Goal: Task Accomplishment & Management: Manage account settings

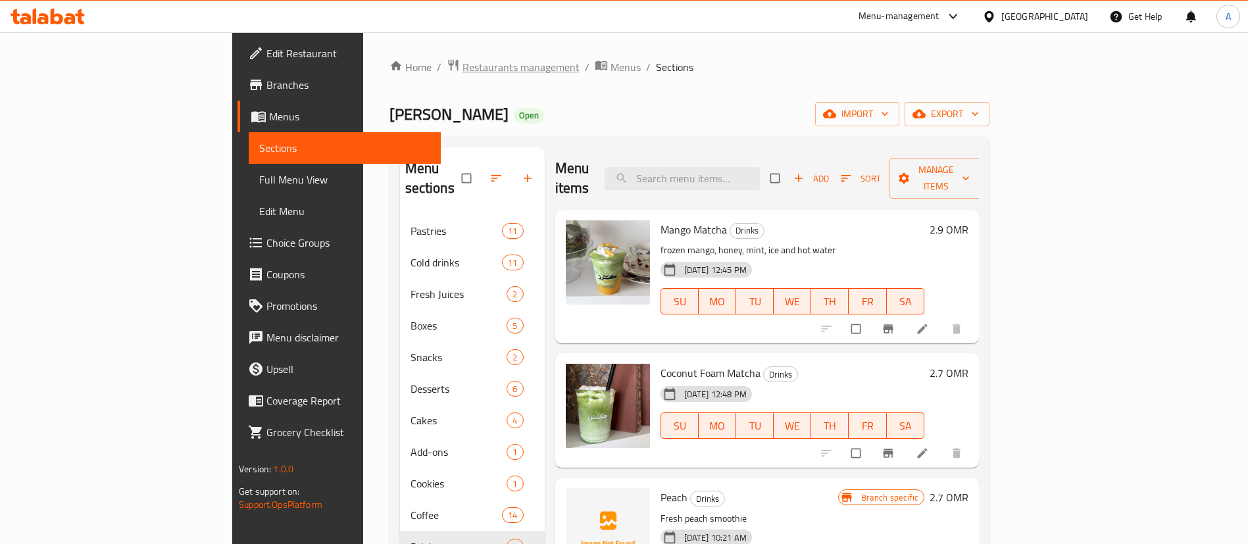
click at [462, 66] on span "Restaurants management" at bounding box center [520, 67] width 117 height 16
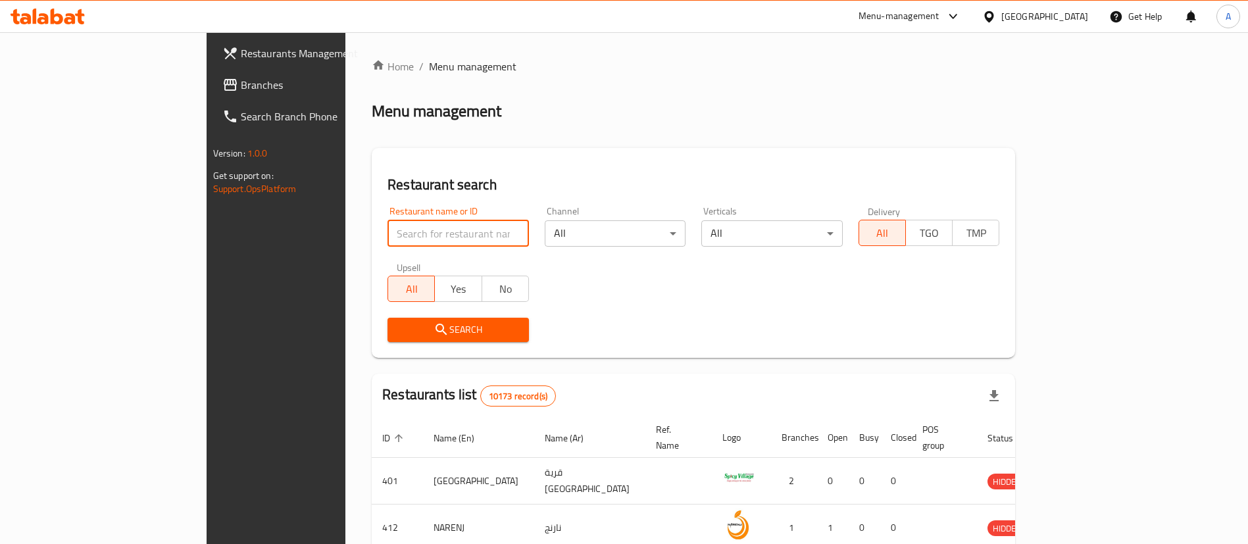
click at [389, 241] on input "search" at bounding box center [457, 233] width 141 height 26
type input "cabbage grills"
click button "Search" at bounding box center [457, 330] width 141 height 24
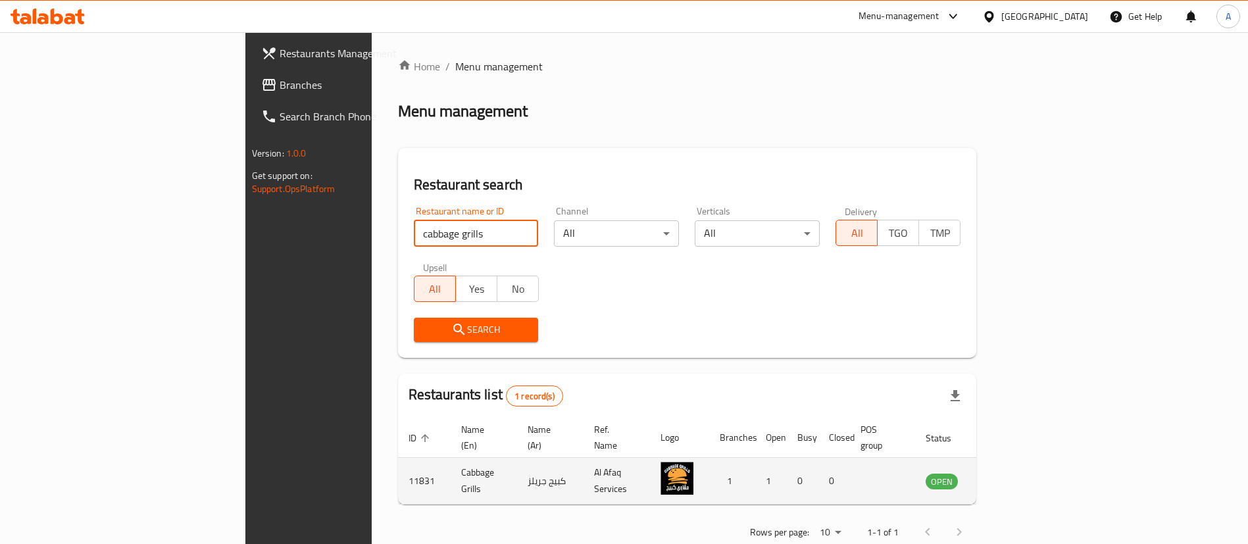
click at [1010, 473] on icon "enhanced table" at bounding box center [1003, 481] width 16 height 16
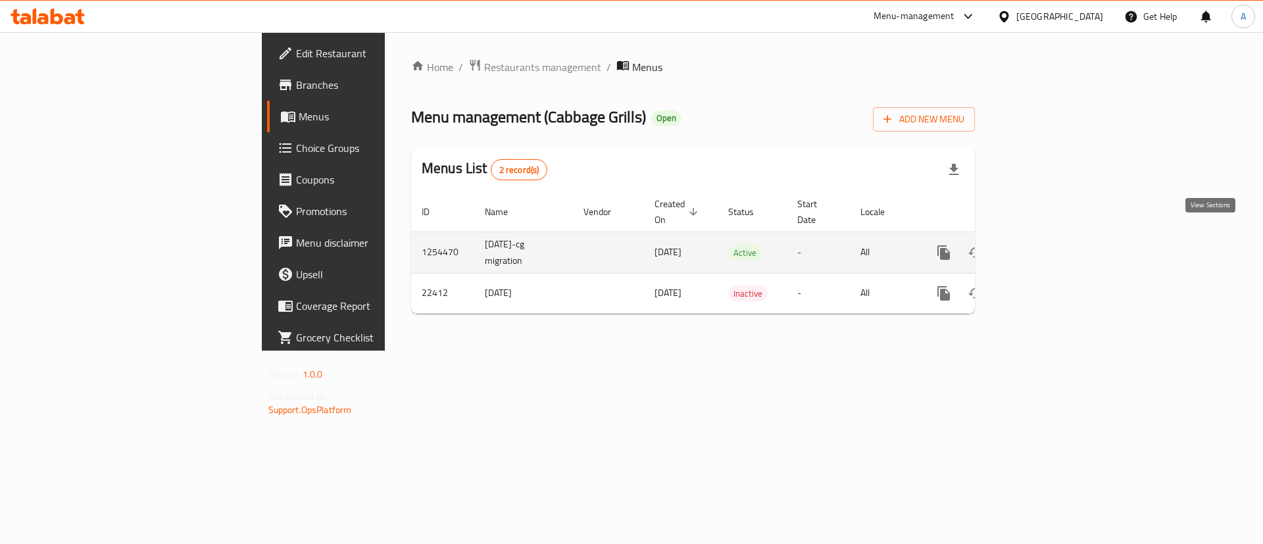
click at [1047, 245] on icon "enhanced table" at bounding box center [1039, 253] width 16 height 16
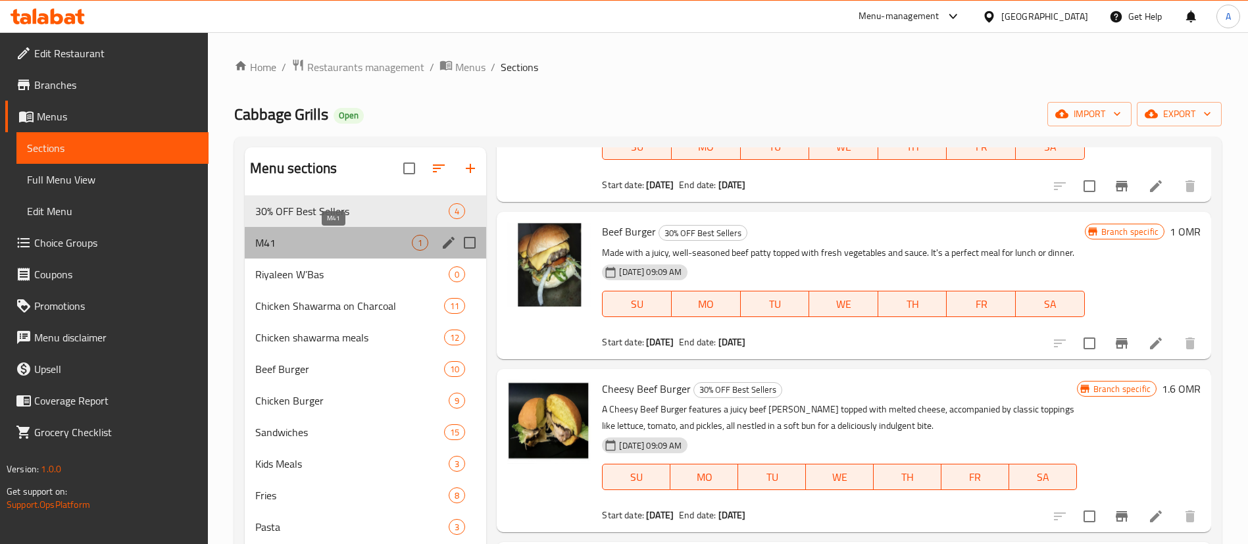
click at [291, 248] on span "M41" at bounding box center [333, 243] width 157 height 16
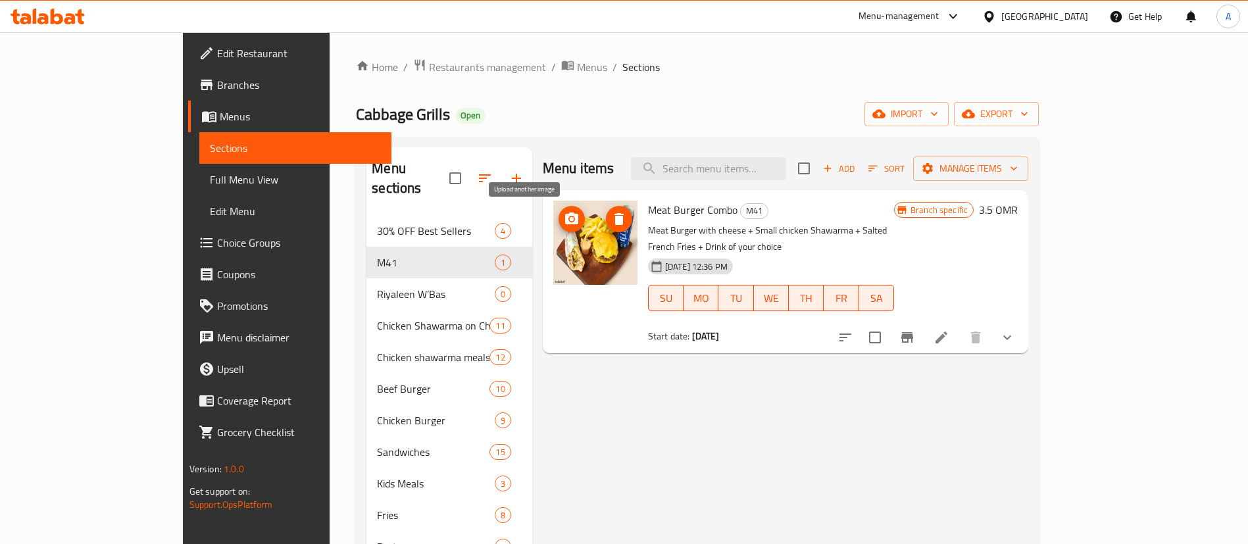
click at [558, 215] on span "upload picture" at bounding box center [571, 219] width 26 height 16
click at [949, 330] on icon at bounding box center [941, 338] width 16 height 16
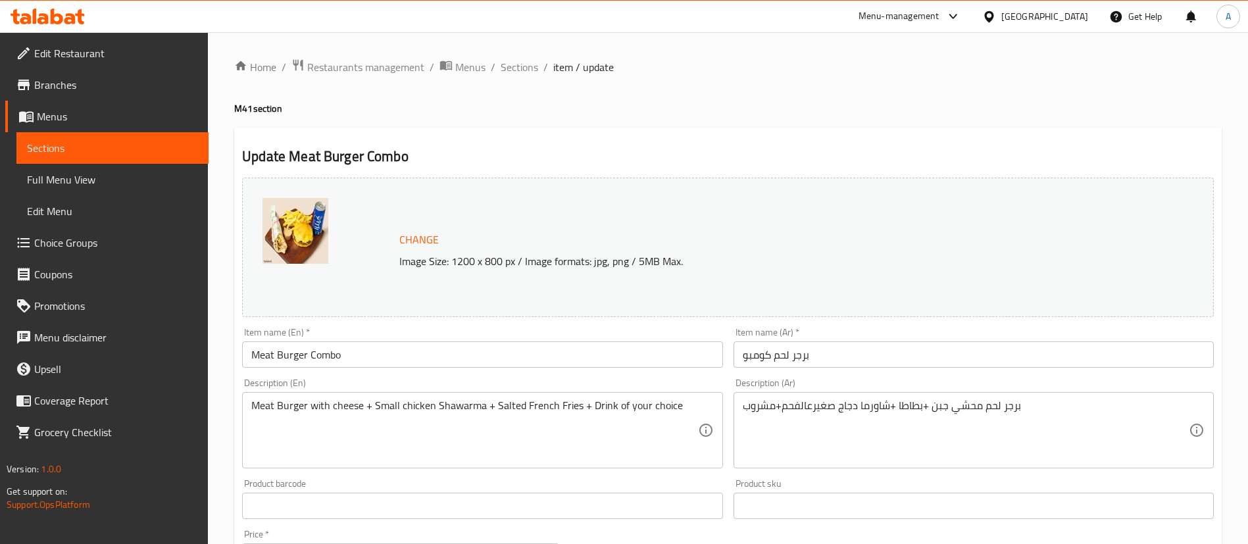
click at [859, 396] on div "برجر لحم محشي جبن +بطاطا +شاورما دجاج صغيرعالفحم+مشروب Description (Ar)" at bounding box center [973, 430] width 480 height 76
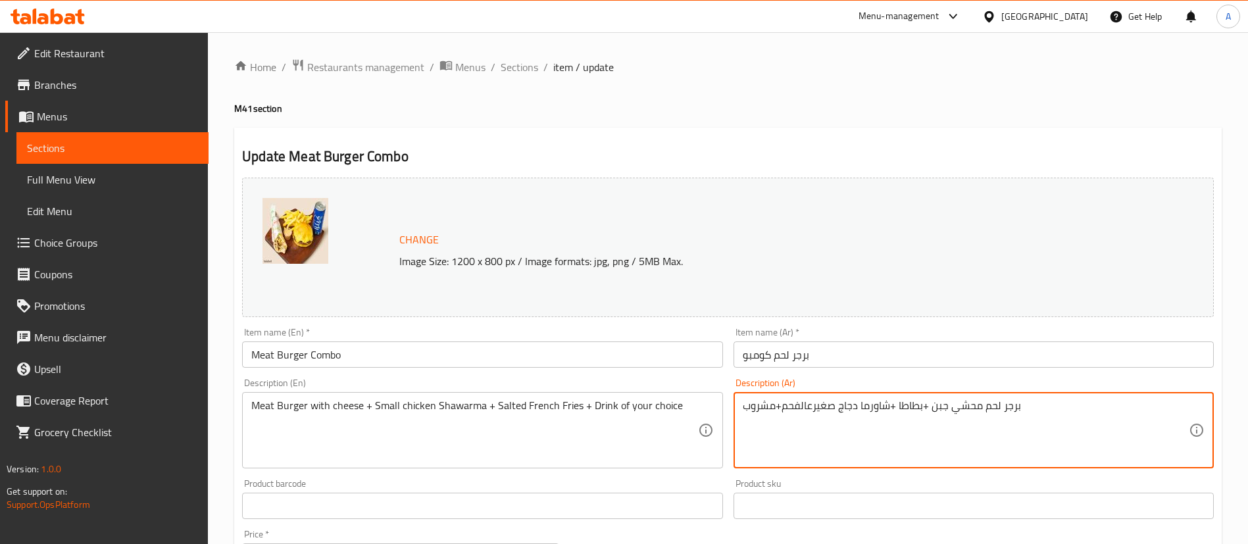
click at [862, 401] on textarea "برجر لحم محشي جبن +بطاطا +شاورما دجاج صغيرعالفحم+مشروب" at bounding box center [966, 430] width 446 height 62
paste textarea "موزريلا + بطاطا +تكا دجاج صغير"
click at [780, 408] on textarea "برجر لحم محشي جبن موزريلا + بطاطا +تكا دجاج صغير عالفحم+مشروب" at bounding box center [966, 430] width 446 height 62
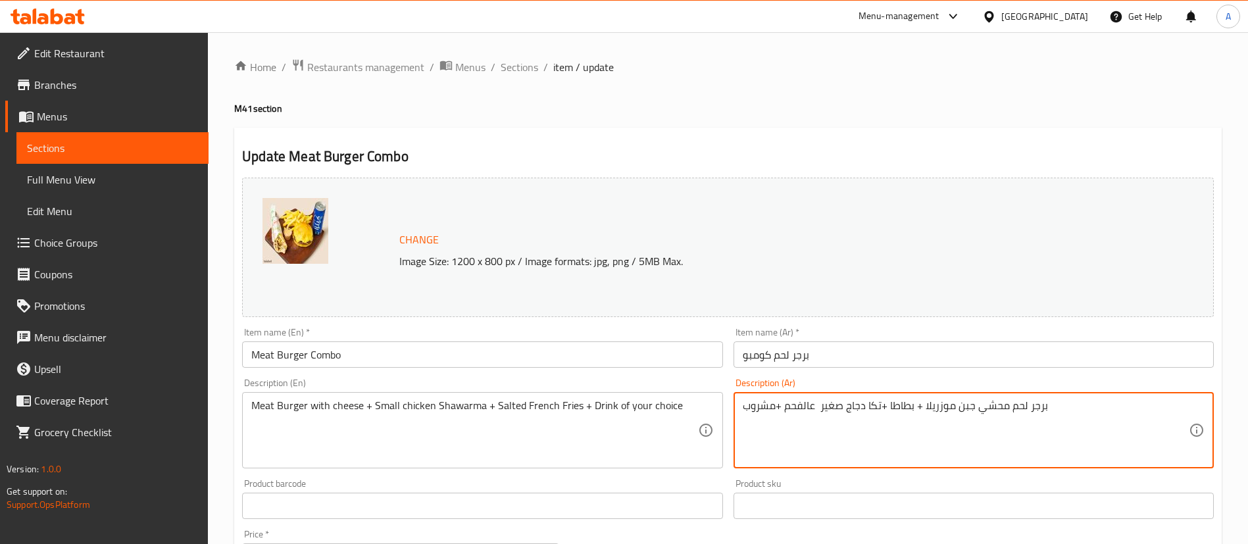
click at [774, 413] on textarea "برجر لحم محشي جبن موزريلا + بطاطا +تكا دجاج صغير عالفحم +مشروب" at bounding box center [966, 430] width 446 height 62
type textarea "برجر لحم محشي جبن موزريلا + بطاطا +تكا دجاج صغير عالفحم + مشروب"
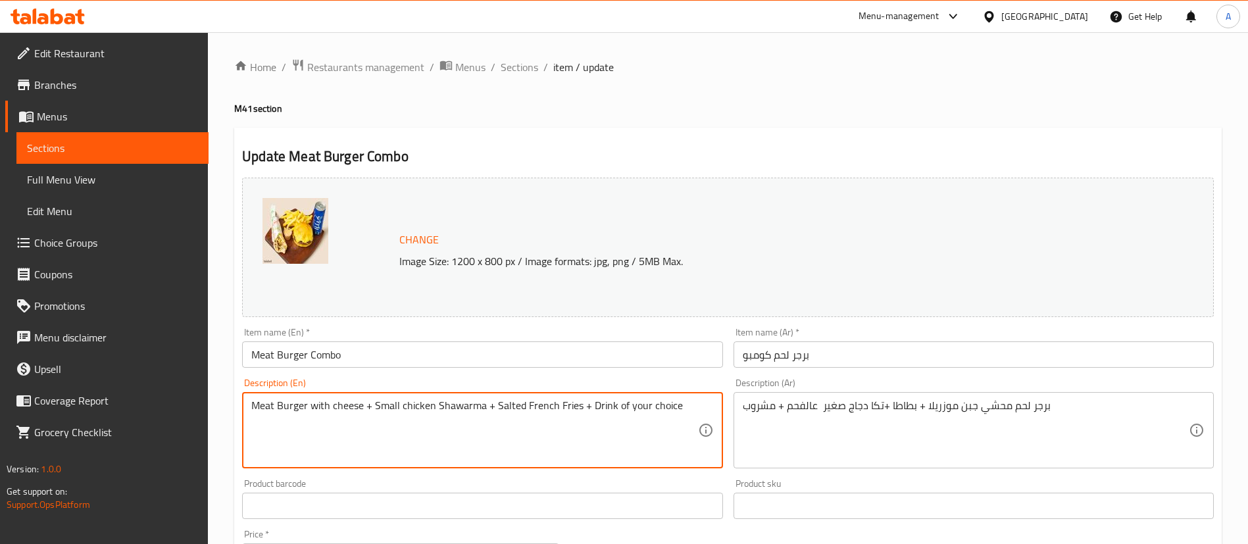
click at [414, 402] on textarea "Meat Burger with cheese + Small chicken Shawarma + Salted French Fries + Drink …" at bounding box center [474, 430] width 446 height 62
click at [447, 405] on textarea "Meat Burger with cheese + Small Tikka Shawarma + Salted French Fries + Drink of…" at bounding box center [474, 430] width 446 height 62
type textarea "Meat Burger with cheese + Small Tikka Shawarma + Salted French Fries + Drink of…"
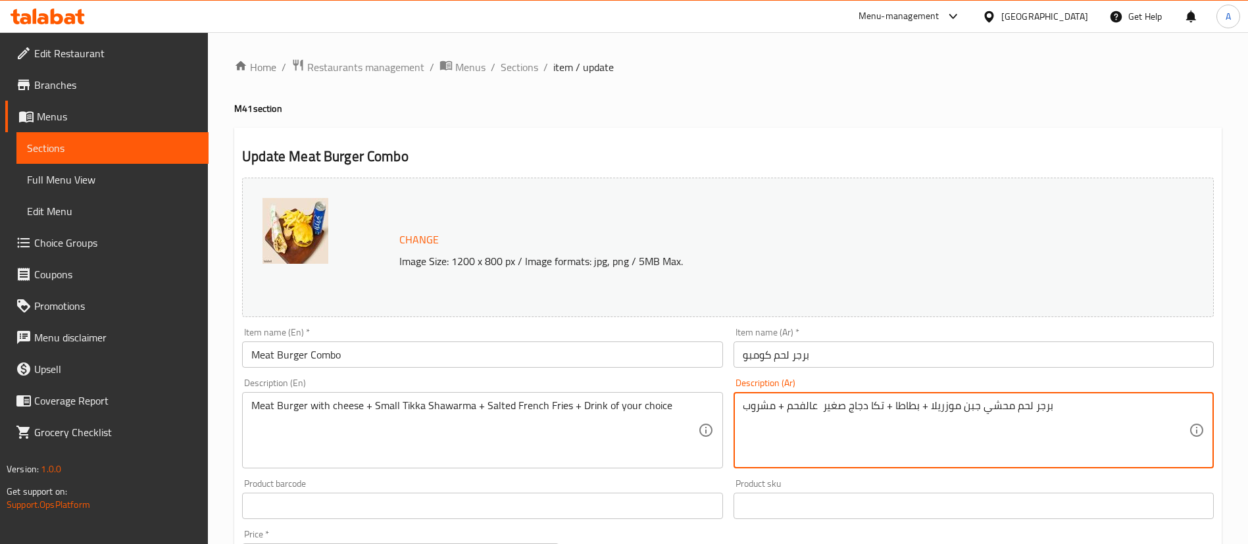
type textarea "برجر لحم محشي جبن موزريلا + بطاطا + تكا دجاج صغير عالفحم + مشروب"
click at [442, 405] on textarea "Meat Burger with cheese + Small Tikka Shawarma + Salted French Fries + Drink of…" at bounding box center [474, 430] width 446 height 62
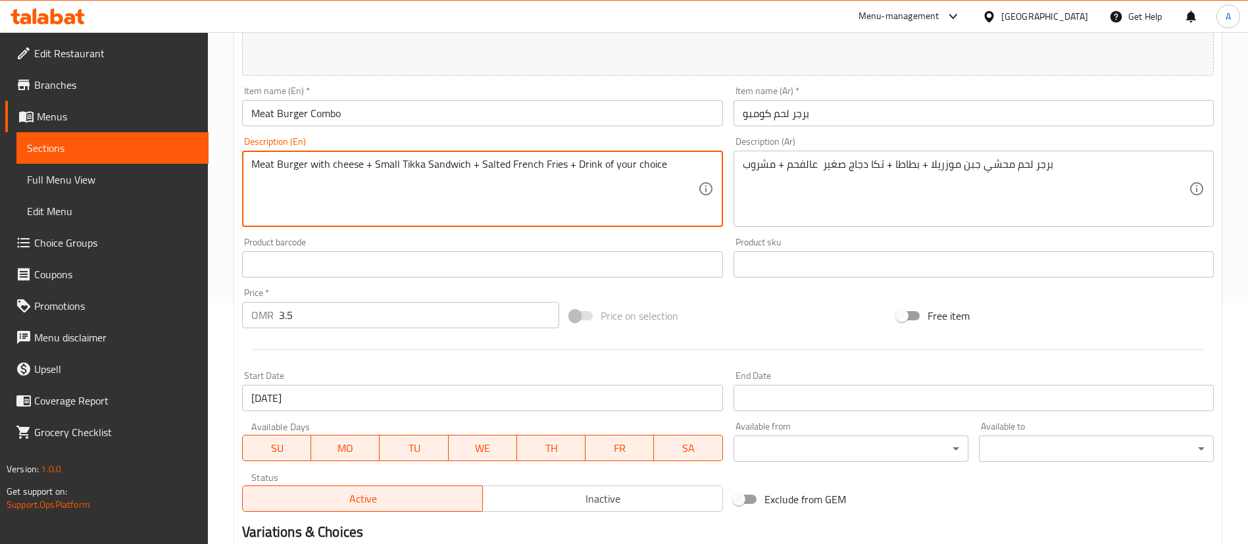
scroll to position [426, 0]
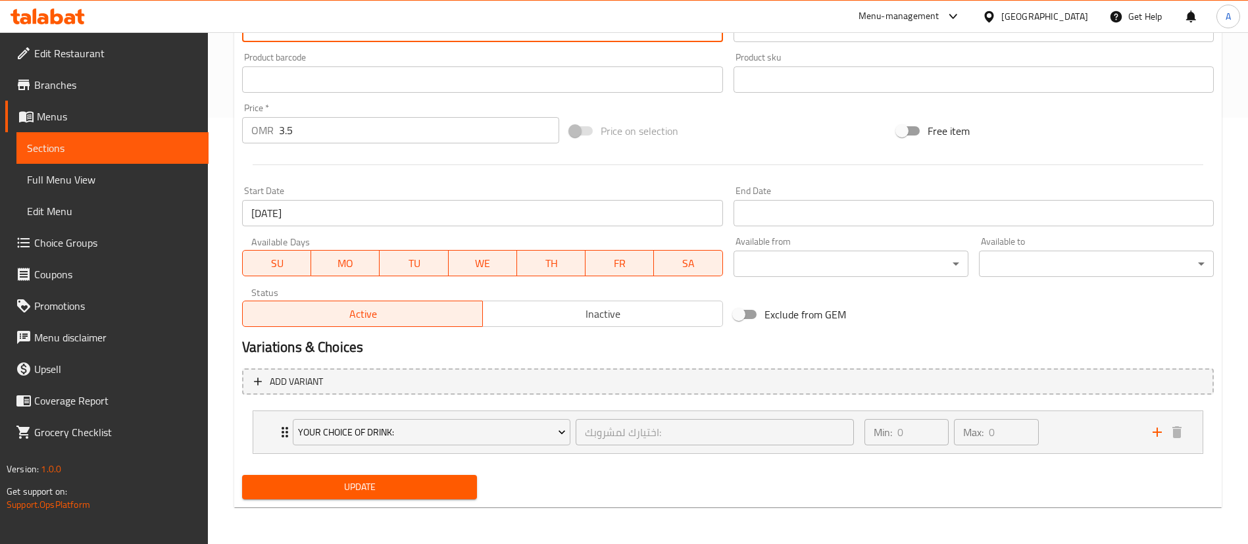
type textarea "Meat Burger with cheese + Small Tikka Sandwich + Salted French Fries + Drink of…"
click at [340, 482] on span "Update" at bounding box center [360, 487] width 214 height 16
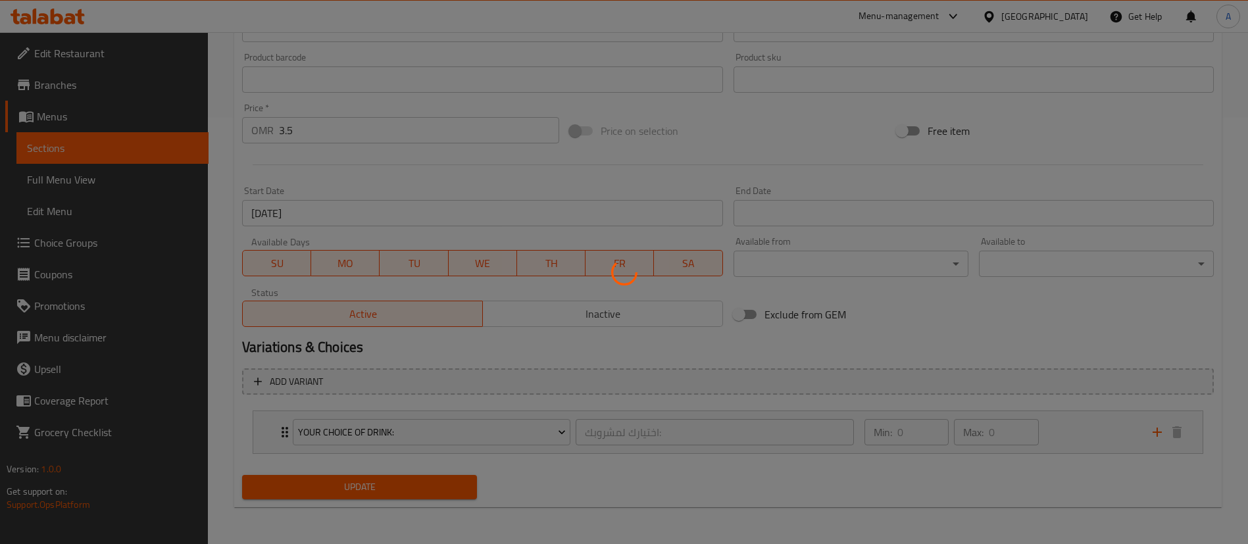
scroll to position [0, 0]
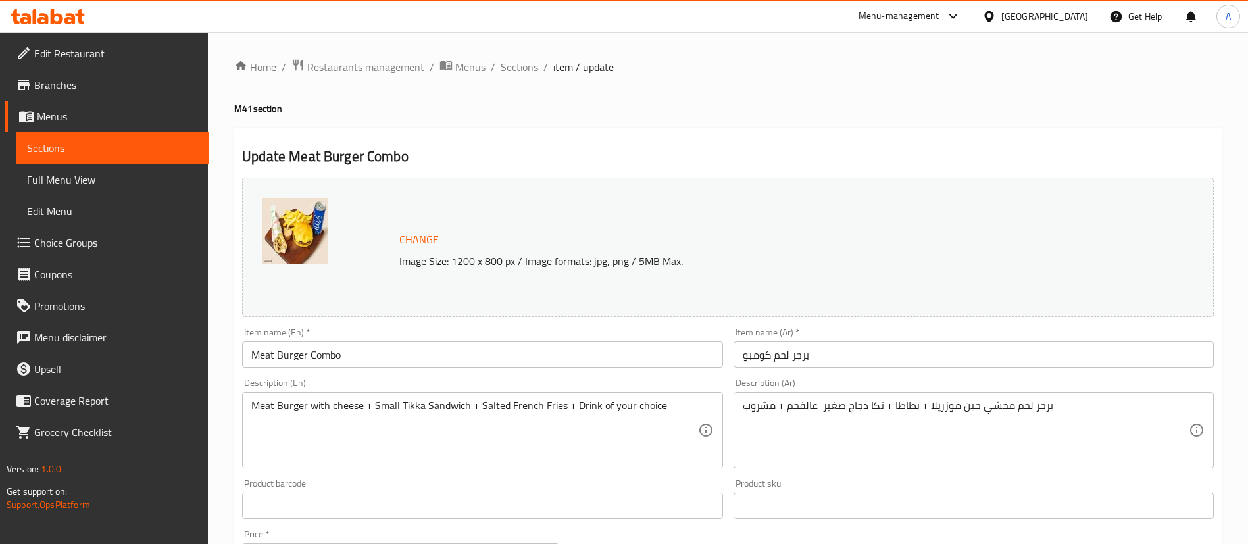
click at [531, 62] on span "Sections" at bounding box center [519, 67] width 37 height 16
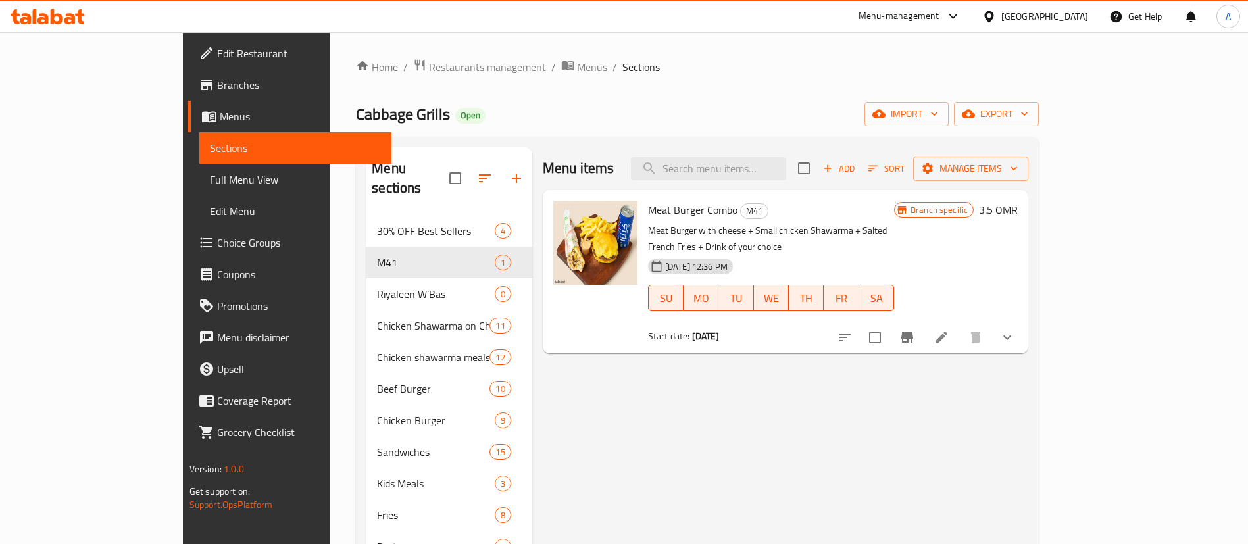
click at [429, 70] on span "Restaurants management" at bounding box center [487, 67] width 117 height 16
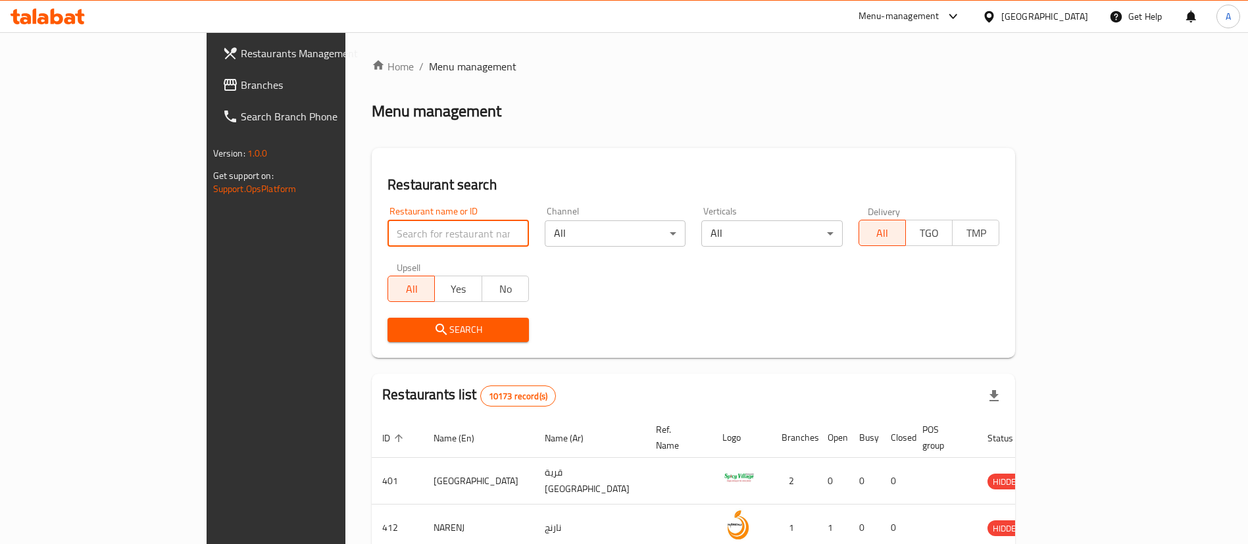
click at [419, 227] on input "search" at bounding box center [457, 233] width 141 height 26
type input "way 24"
click button "Search" at bounding box center [457, 330] width 141 height 24
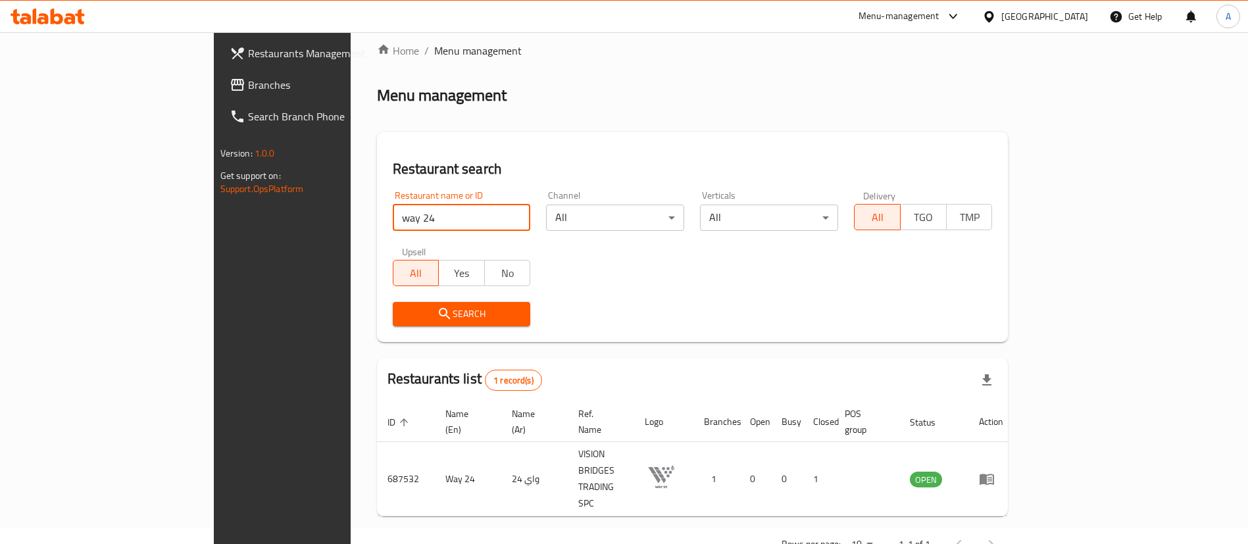
scroll to position [17, 0]
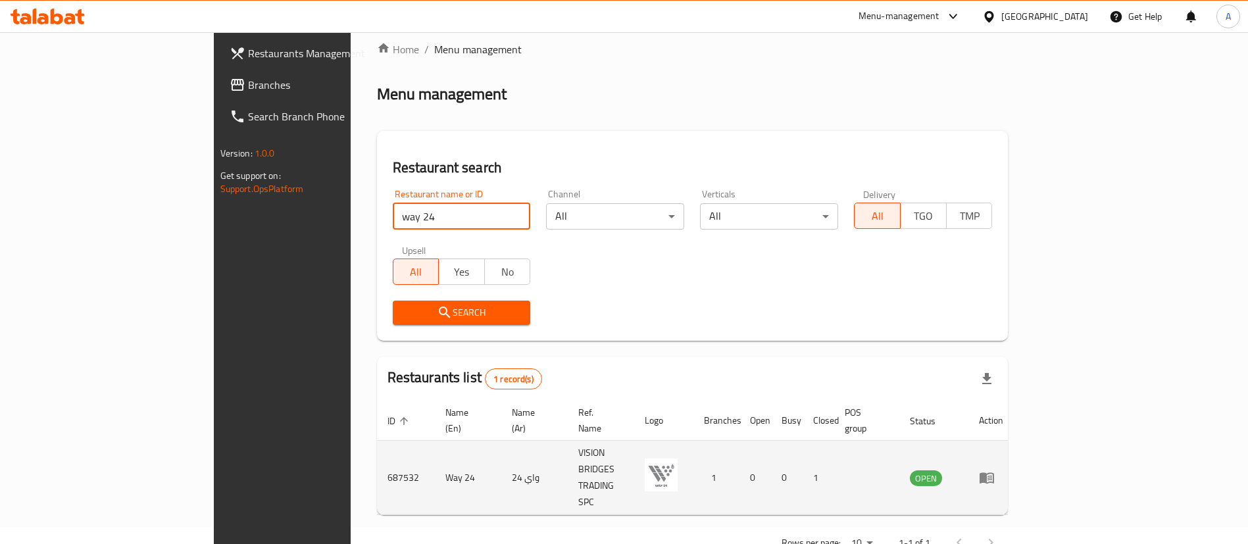
click at [1003, 470] on link "enhanced table" at bounding box center [991, 478] width 24 height 16
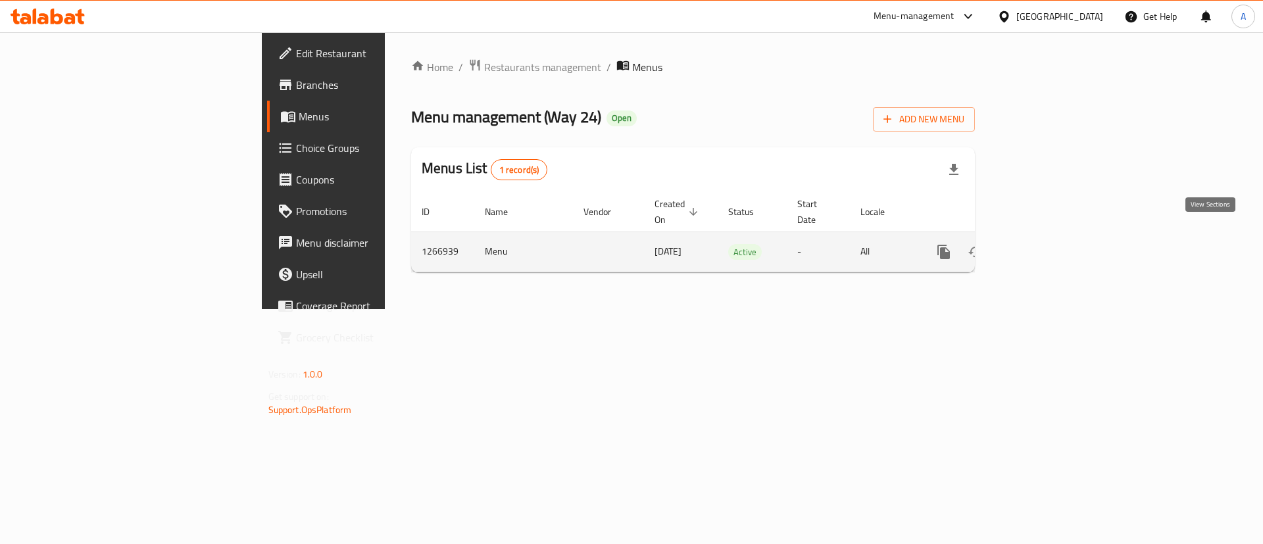
click at [1047, 244] on icon "enhanced table" at bounding box center [1039, 252] width 16 height 16
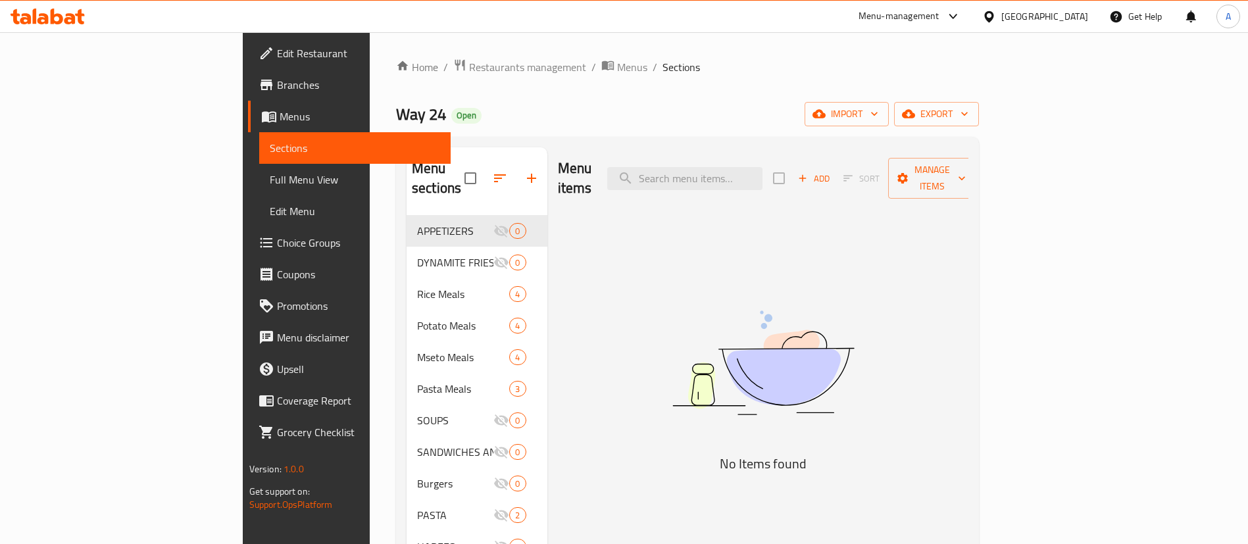
click at [277, 235] on span "Choice Groups" at bounding box center [359, 243] width 164 height 16
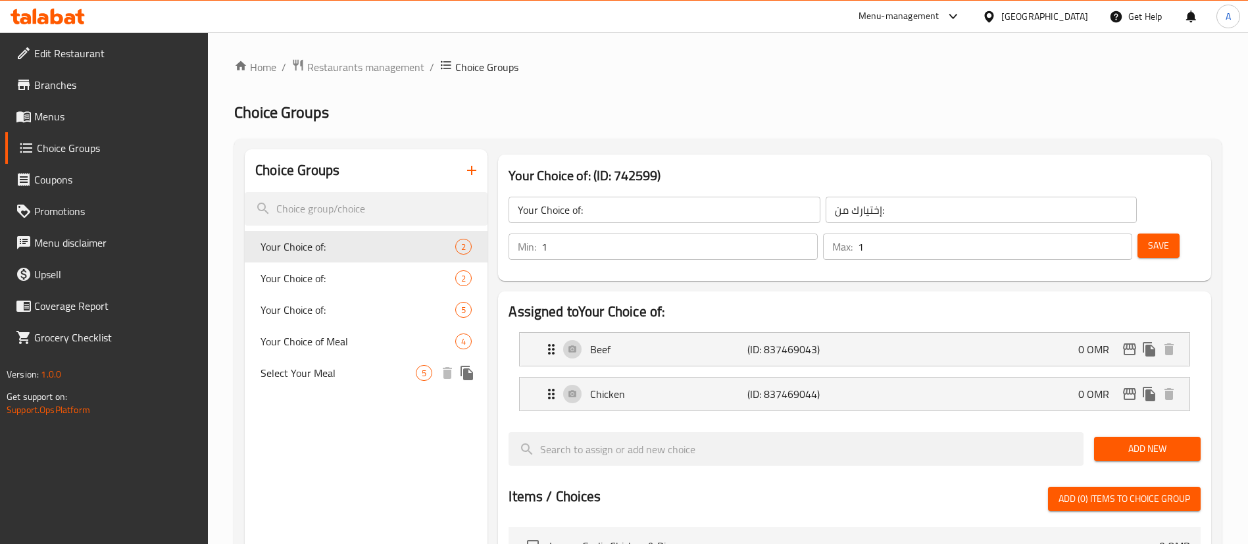
click at [359, 374] on span "Select Your Meal" at bounding box center [337, 373] width 155 height 16
type input "Select Your Meal"
type input "اختر وجبتك"
type input "0"
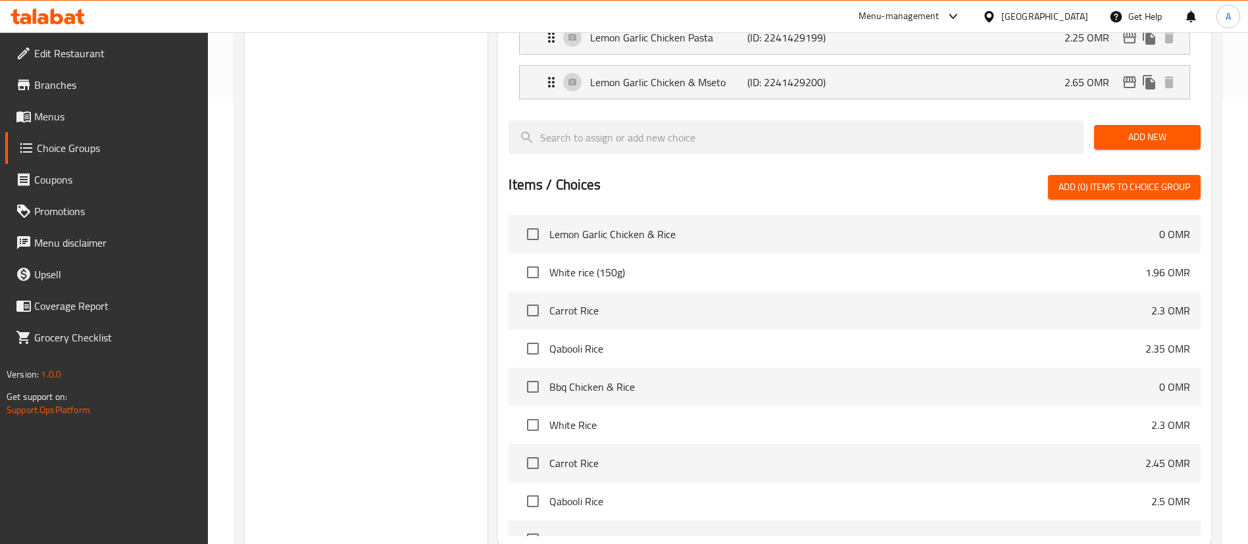
scroll to position [53, 0]
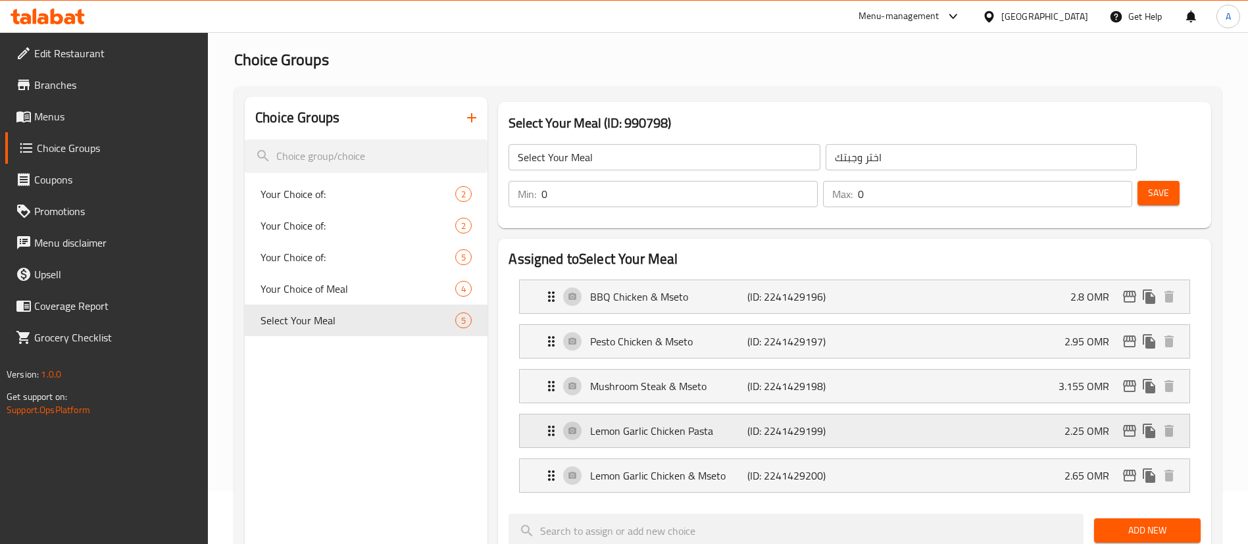
click at [555, 423] on icon "Expand" at bounding box center [551, 431] width 16 height 16
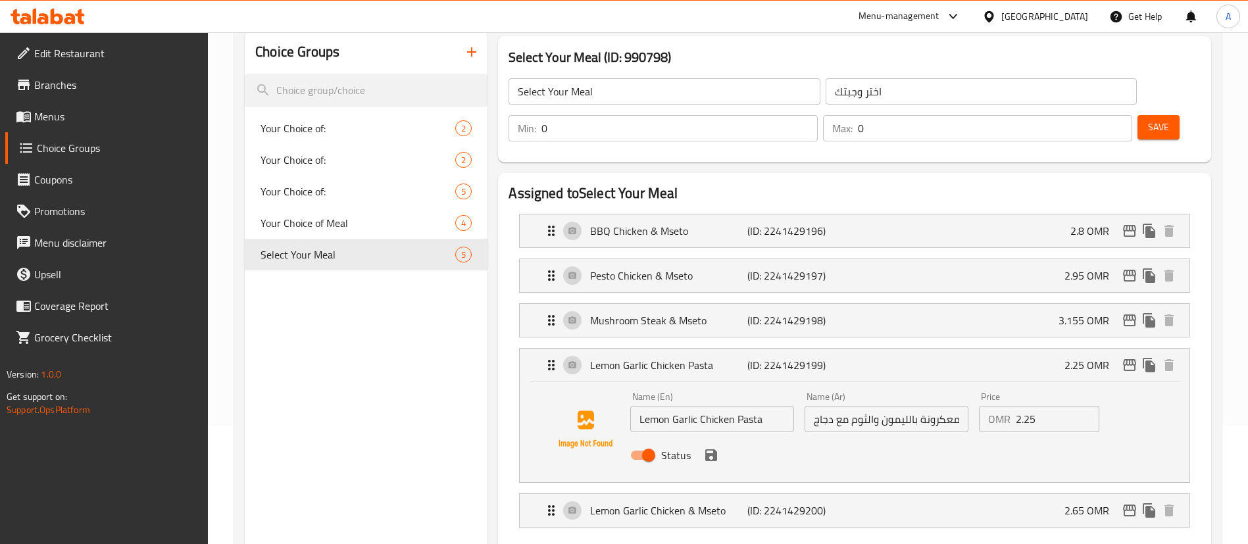
scroll to position [250, 0]
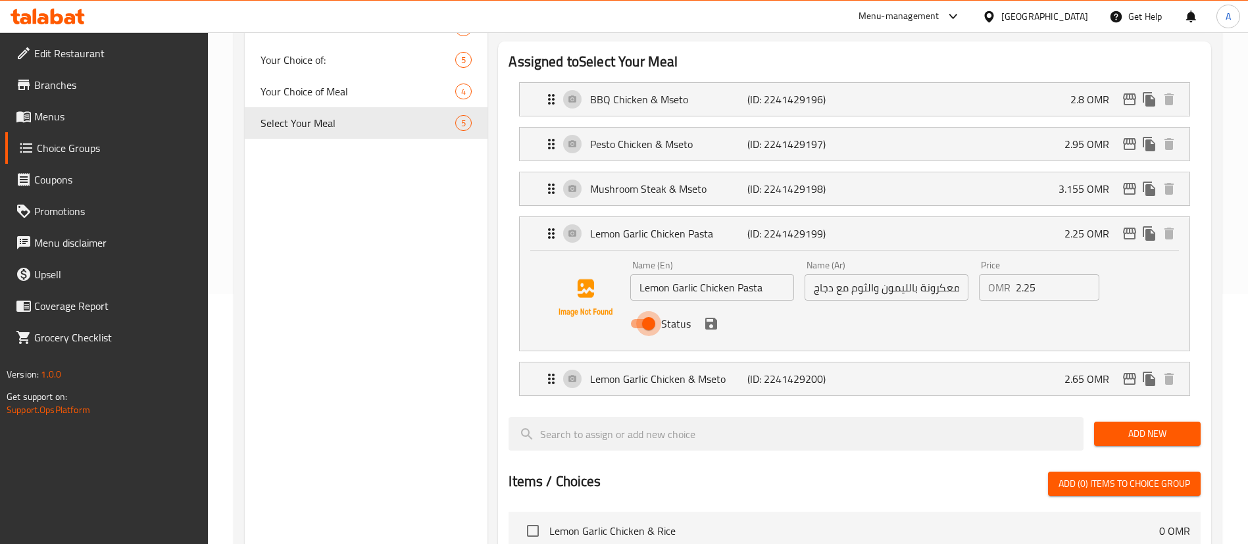
click at [647, 311] on input "Status" at bounding box center [648, 323] width 75 height 25
checkbox input "false"
click at [717, 316] on icon "save" at bounding box center [711, 324] width 16 height 16
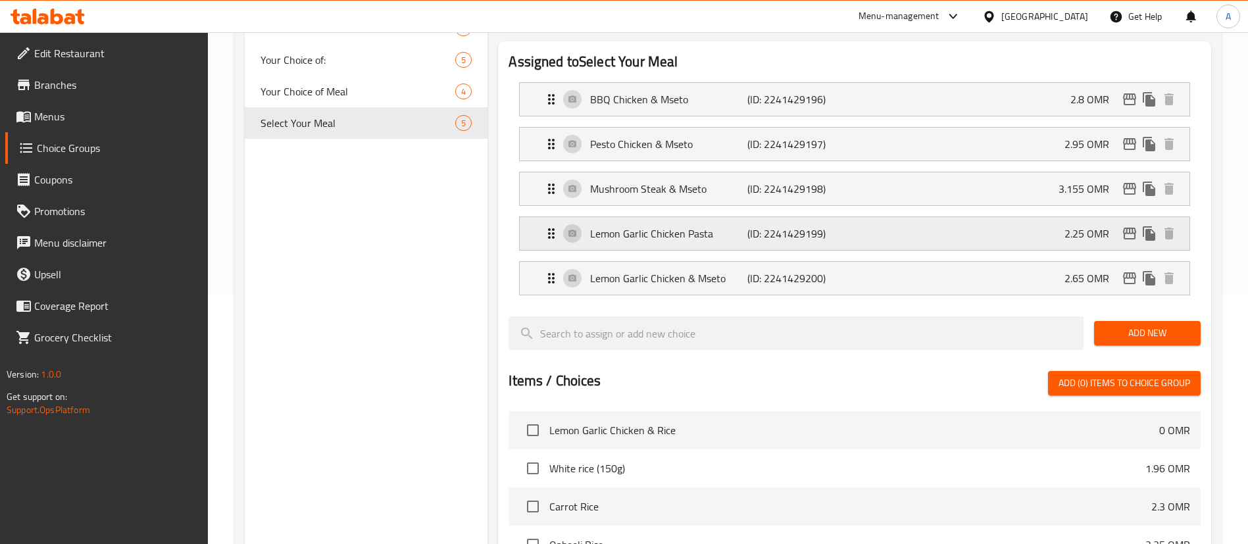
click at [777, 226] on p "(ID: 2241429199)" at bounding box center [799, 234] width 105 height 16
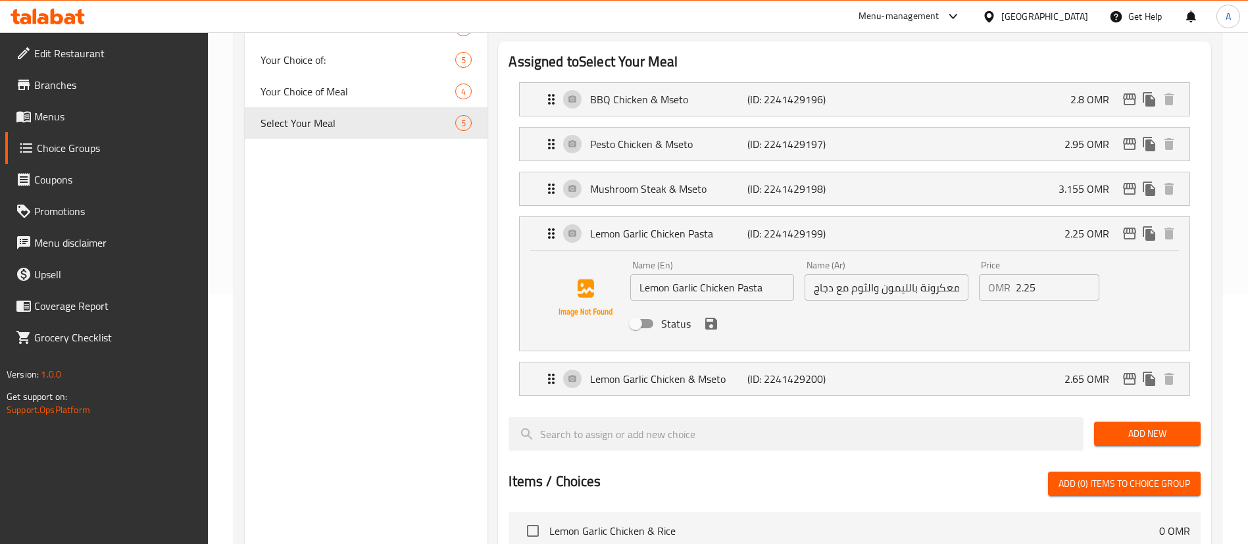
click at [710, 306] on div "Status" at bounding box center [886, 324] width 523 height 36
click at [711, 316] on icon "save" at bounding box center [711, 324] width 16 height 16
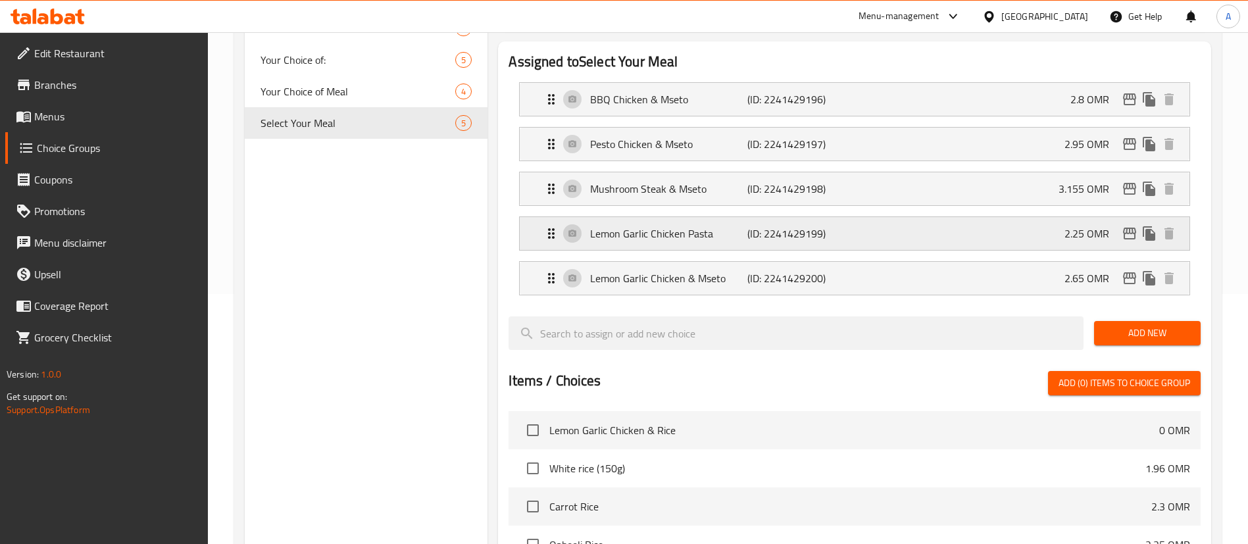
click at [553, 217] on div "Lemon Garlic Chicken Pasta (ID: 2241429199) 2.25 OMR" at bounding box center [858, 233] width 630 height 33
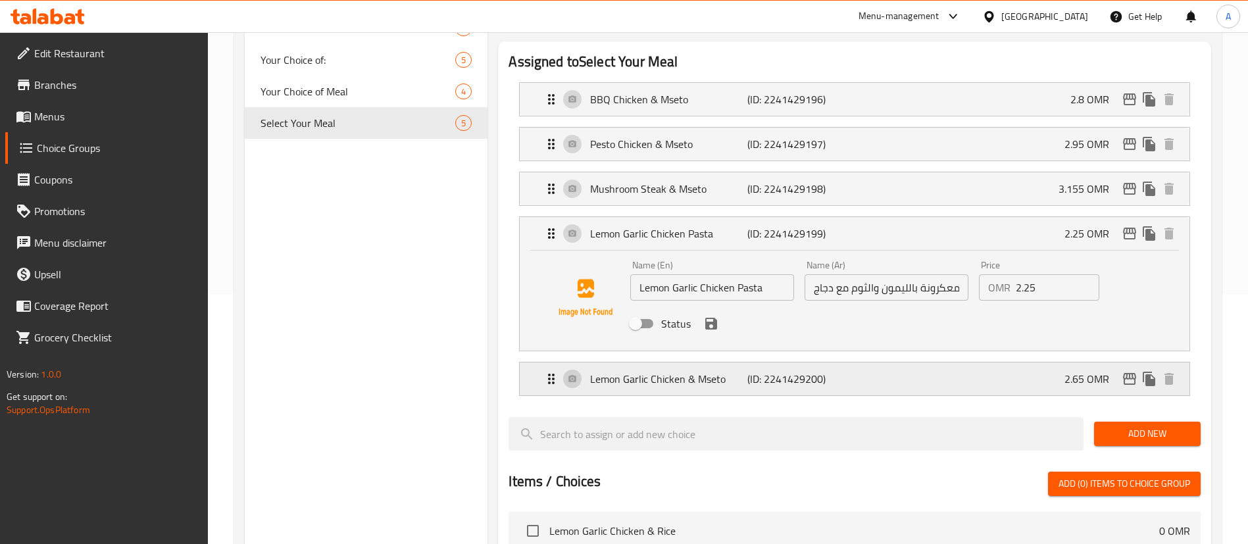
click at [631, 371] on p "Lemon Garlic Chicken & Mseto" at bounding box center [668, 379] width 157 height 16
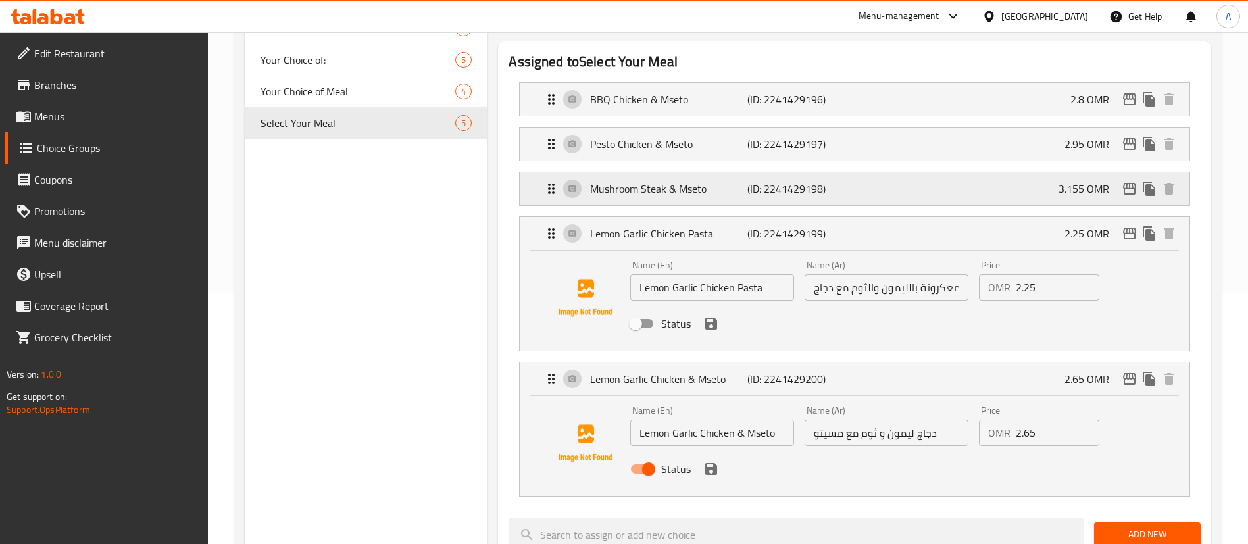
click at [667, 181] on p "Mushroom Steak & Mseto" at bounding box center [668, 189] width 157 height 16
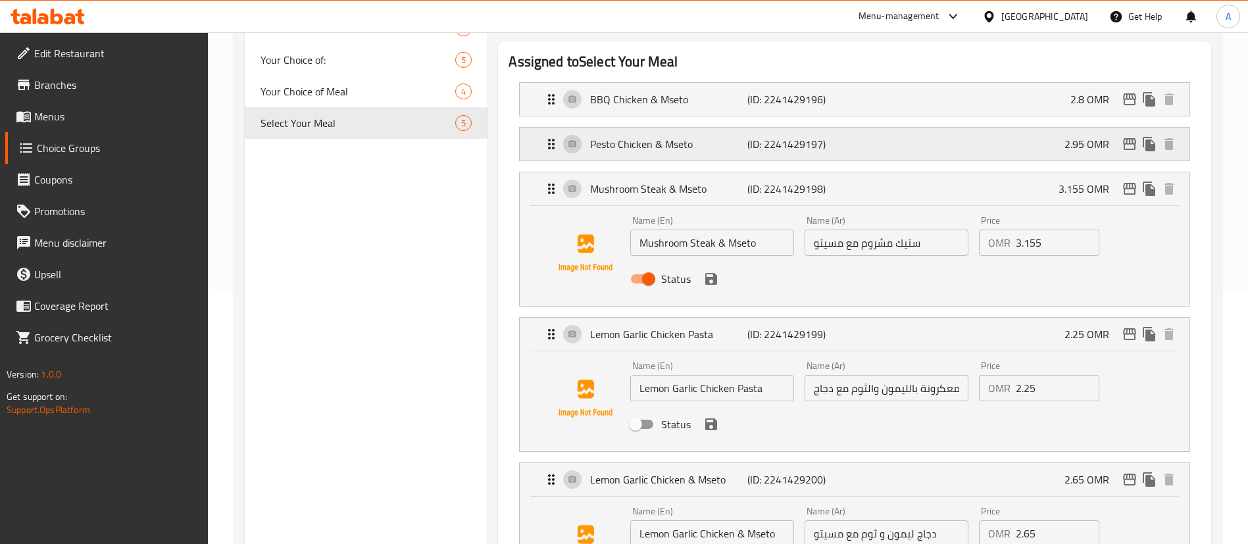
click at [716, 136] on p "Pesto Chicken & Mseto" at bounding box center [668, 144] width 157 height 16
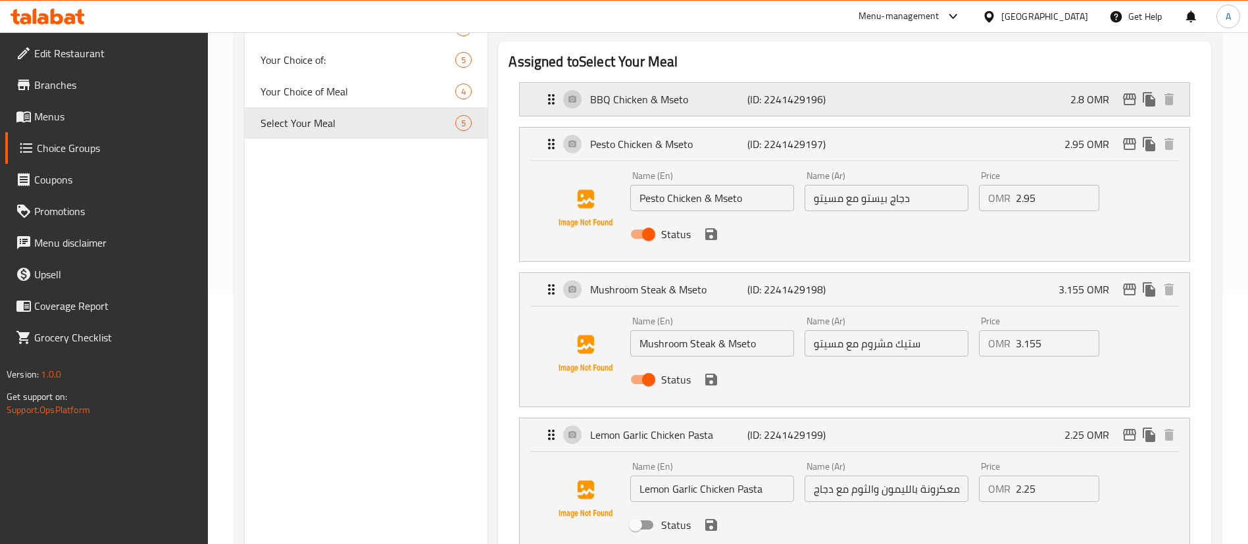
click at [735, 83] on div "BBQ Chicken & Mseto (ID: 2241429196) 2.8 OMR" at bounding box center [858, 99] width 630 height 33
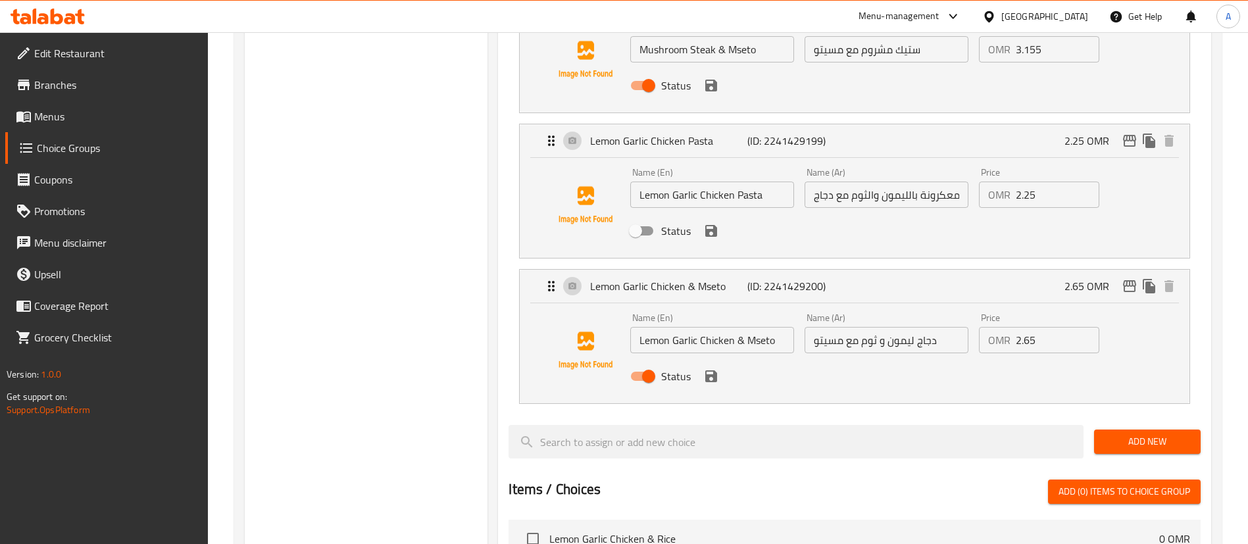
scroll to position [743, 0]
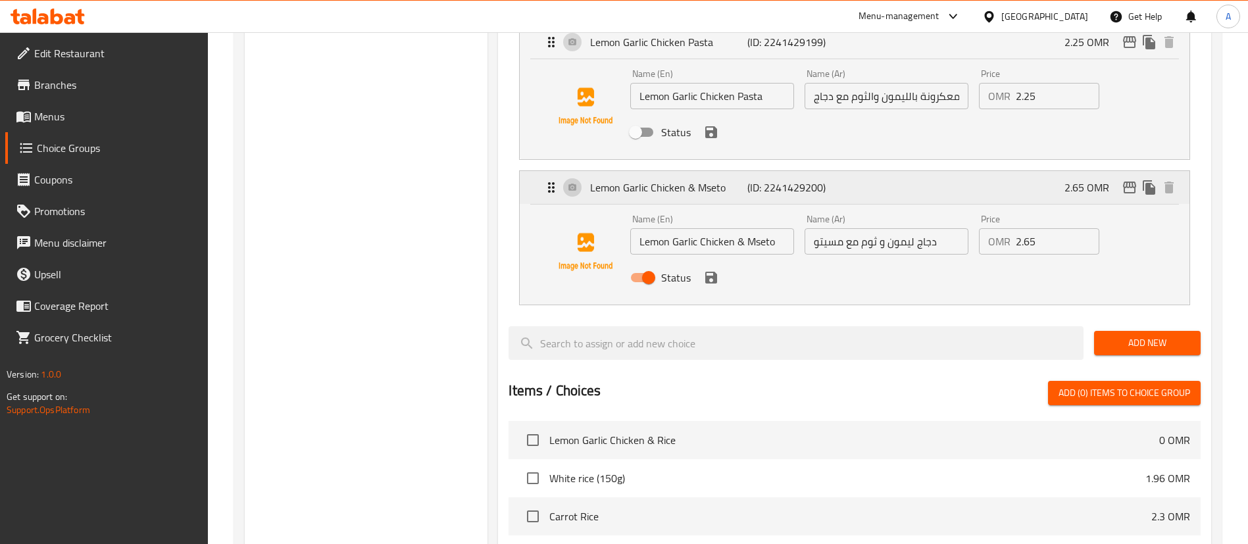
click at [549, 182] on icon "Expand" at bounding box center [551, 187] width 7 height 11
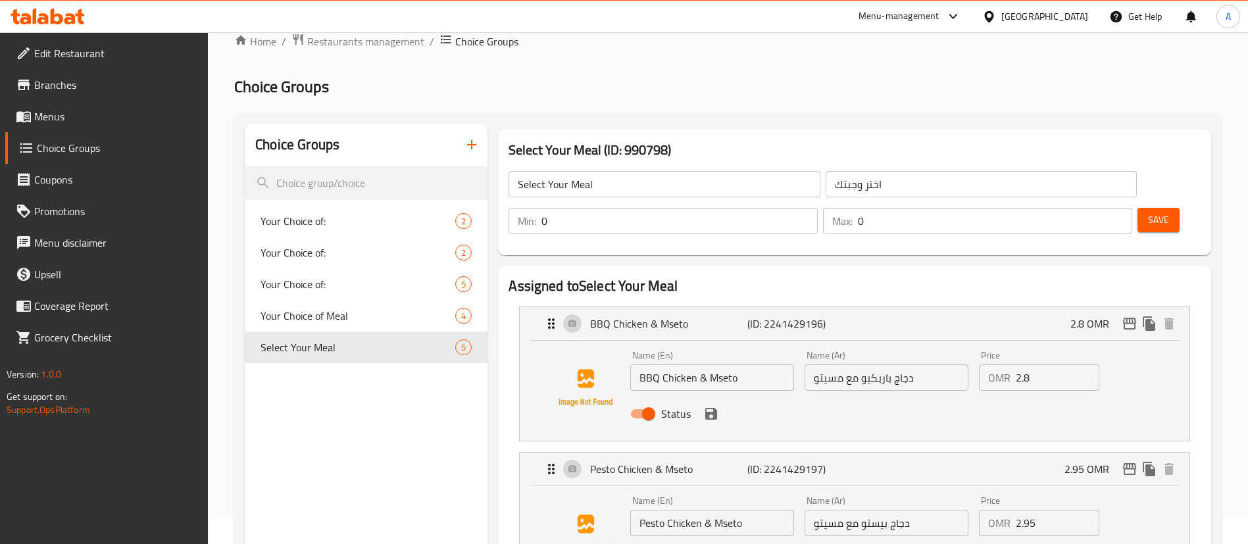
scroll to position [0, 0]
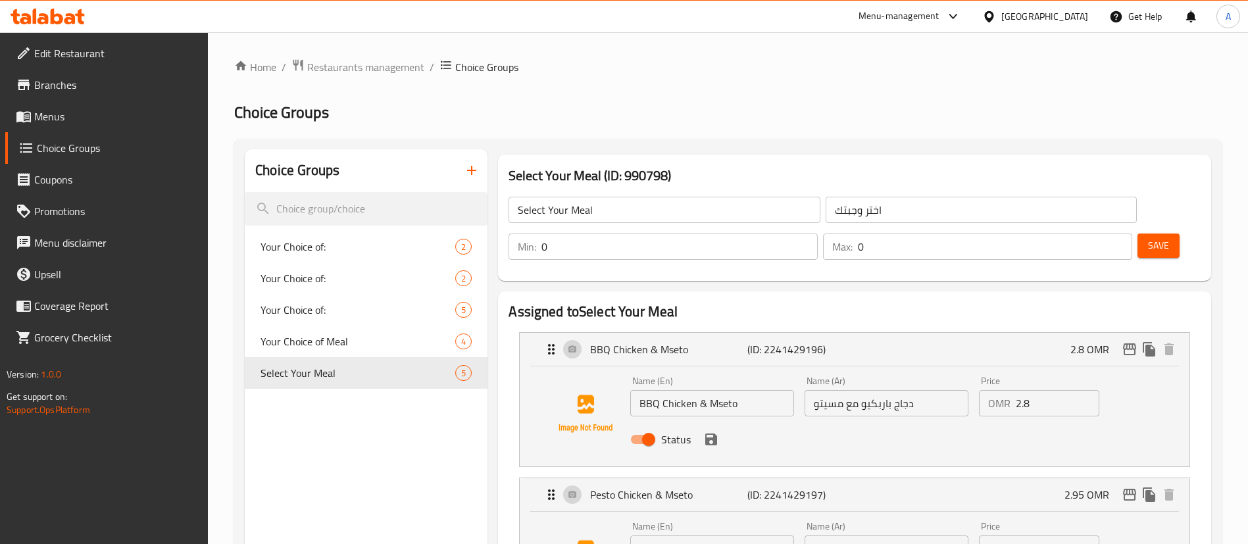
click at [1148, 237] on span "Save" at bounding box center [1158, 245] width 21 height 16
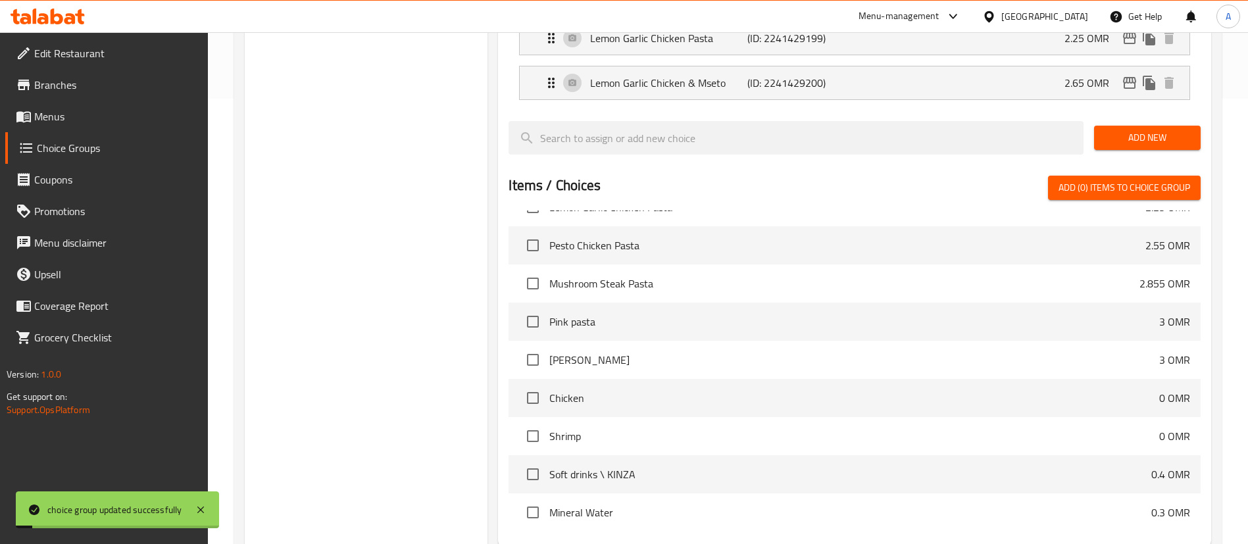
scroll to position [250, 0]
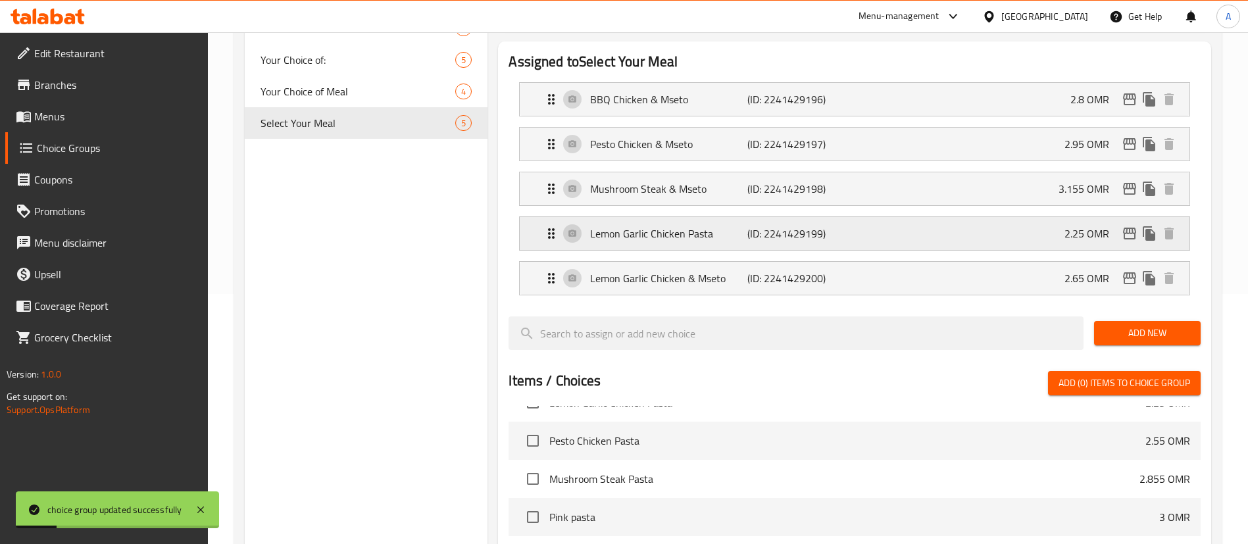
click at [710, 217] on div "Lemon Garlic Chicken Pasta (ID: 2241429199) 2.25 OMR" at bounding box center [858, 233] width 630 height 33
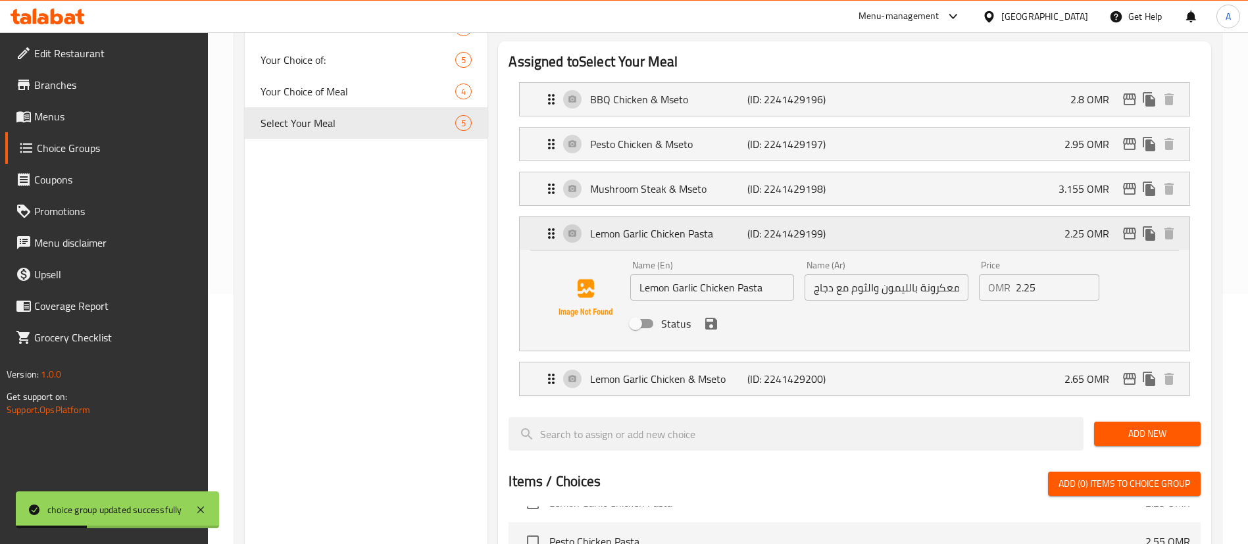
click at [710, 217] on div "Lemon Garlic Chicken Pasta (ID: 2241429199) 2.25 OMR" at bounding box center [858, 233] width 630 height 33
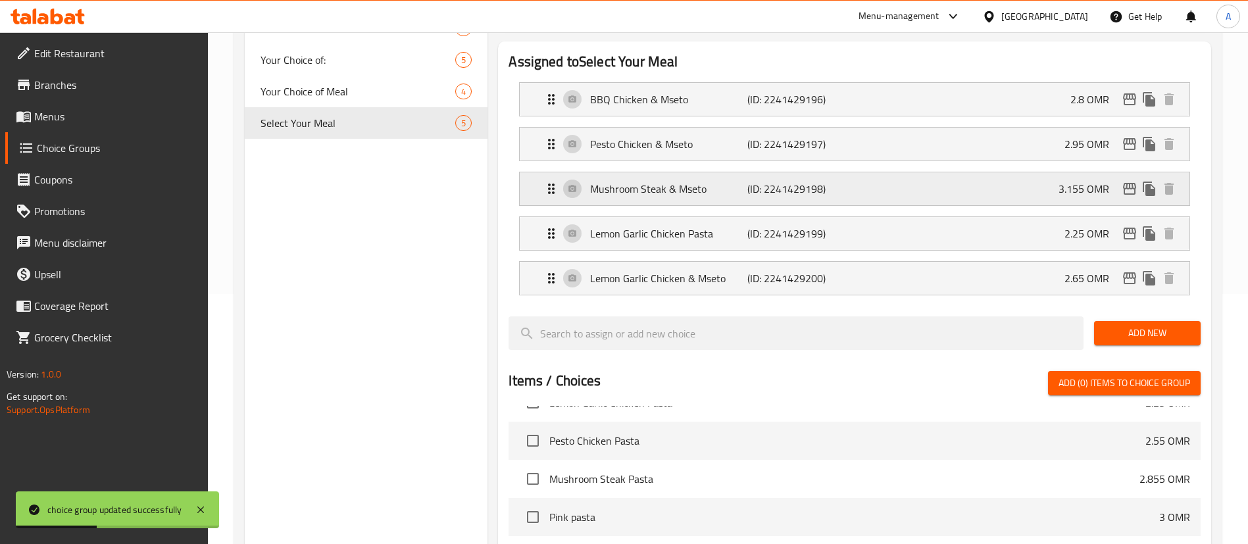
click at [635, 181] on p "Mushroom Steak & Mseto" at bounding box center [668, 189] width 157 height 16
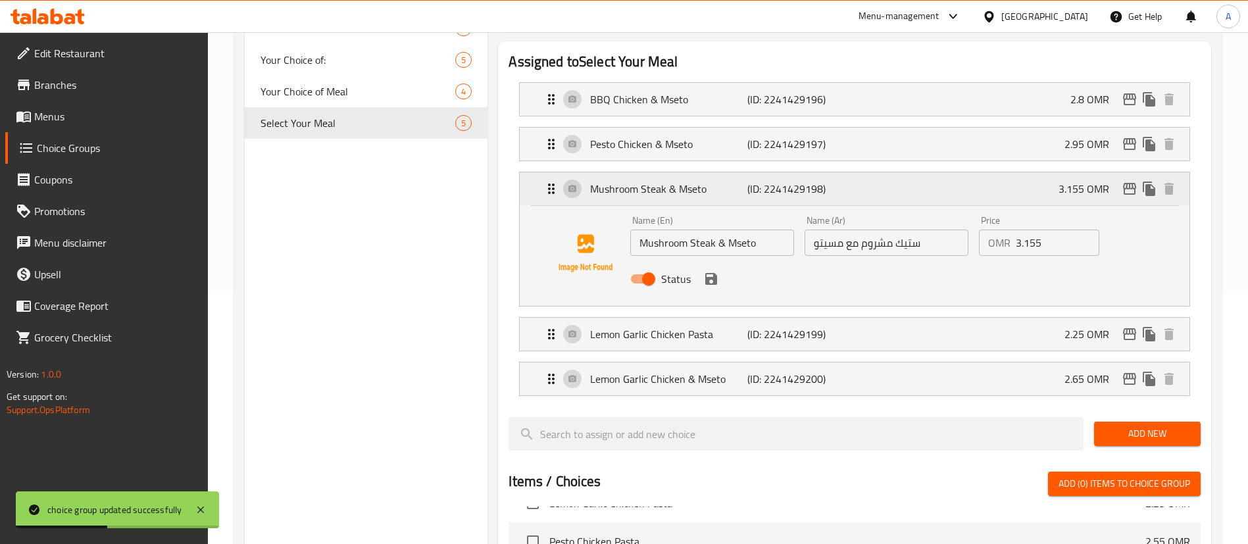
click at [635, 181] on p "Mushroom Steak & Mseto" at bounding box center [668, 189] width 157 height 16
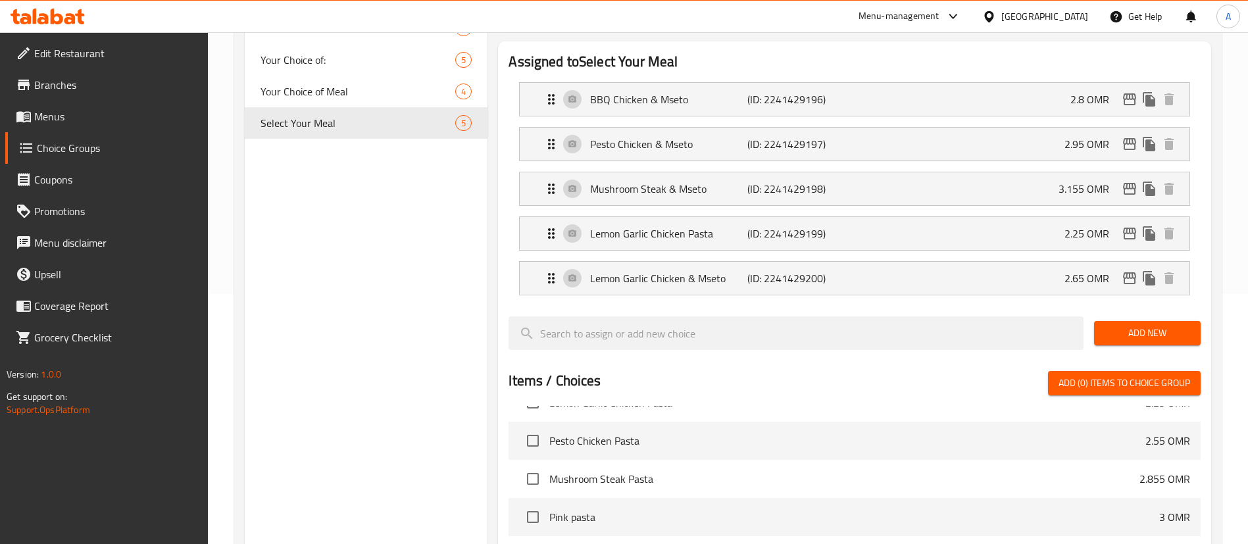
click at [412, 257] on div "Choice Groups Your Choice of: 2 Your Choice of: 2 Your Choice of: 5 Your Choice…" at bounding box center [366, 369] width 243 height 941
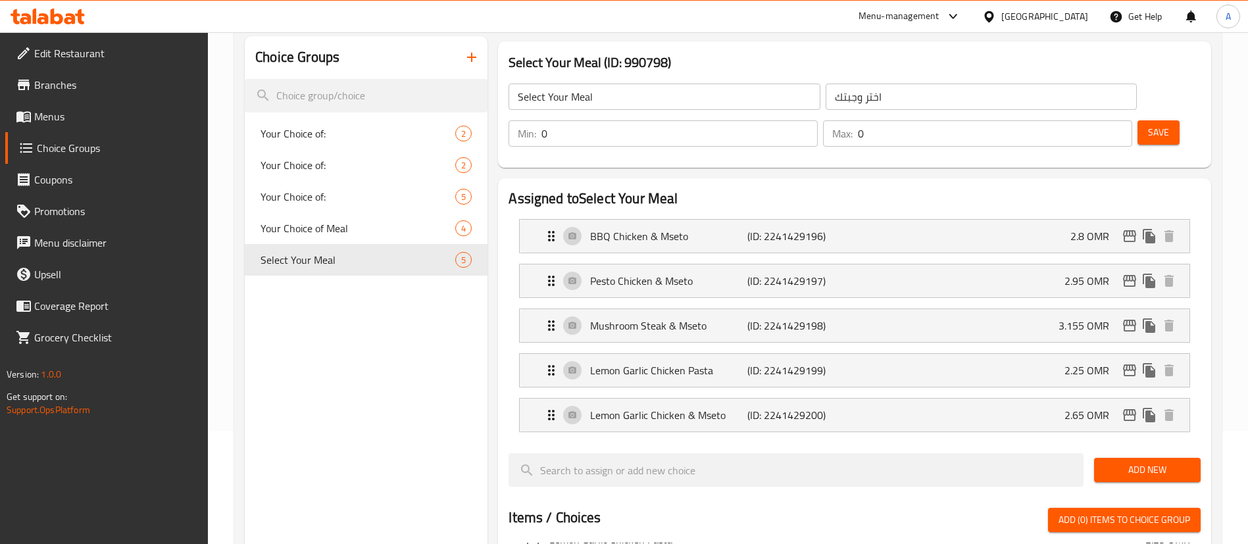
scroll to position [0, 0]
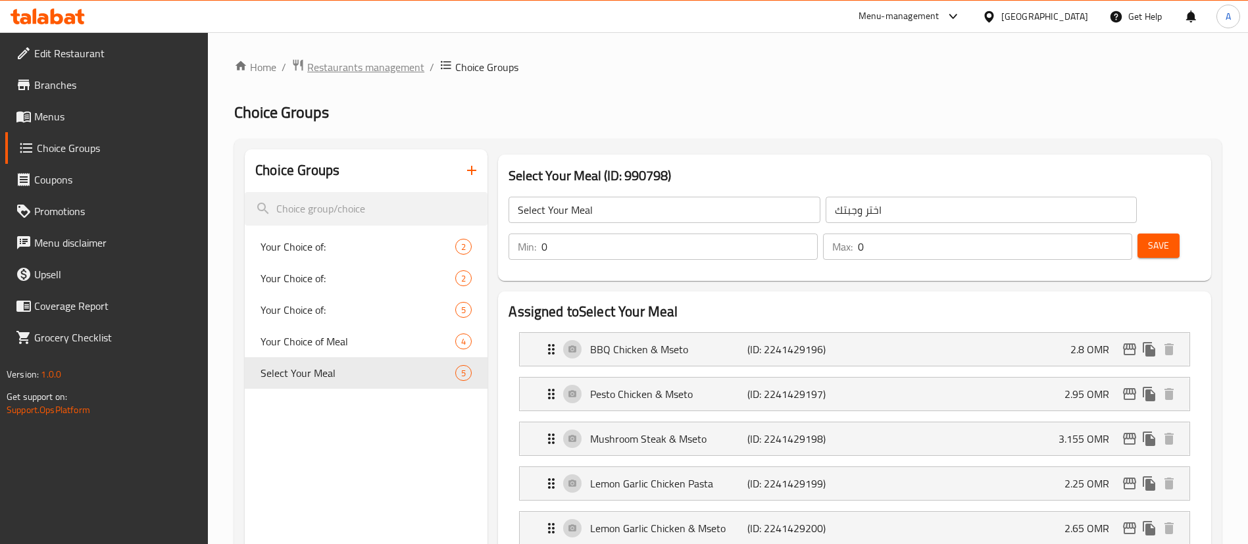
click at [359, 66] on span "Restaurants management" at bounding box center [365, 67] width 117 height 16
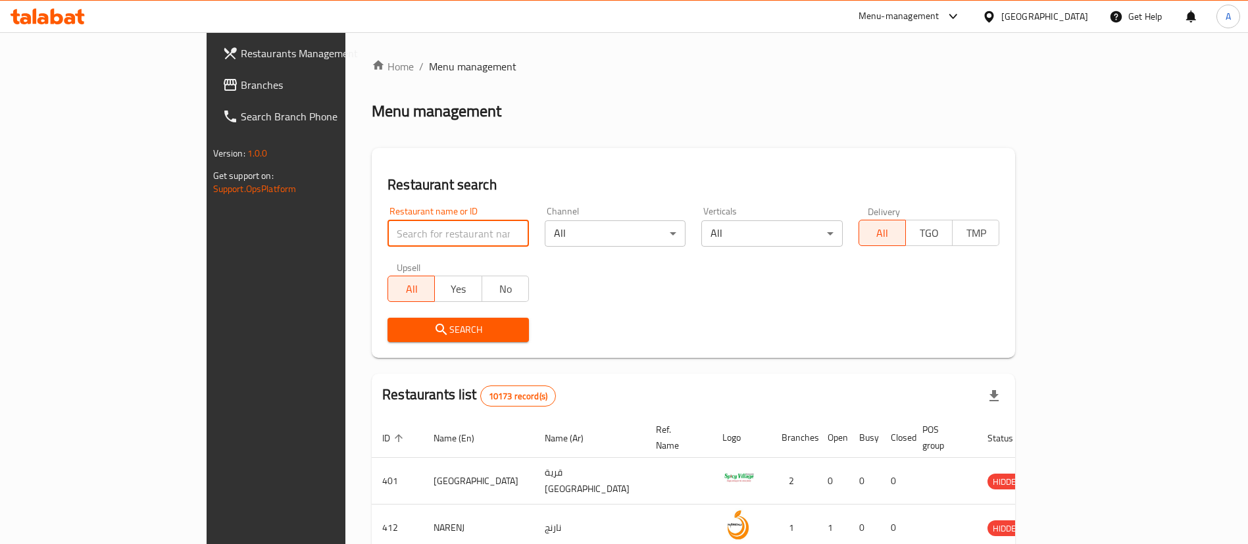
click at [387, 237] on input "search" at bounding box center [457, 233] width 141 height 26
type input "crisppy bro"
click at [397, 342] on div "Search" at bounding box center [458, 330] width 157 height 40
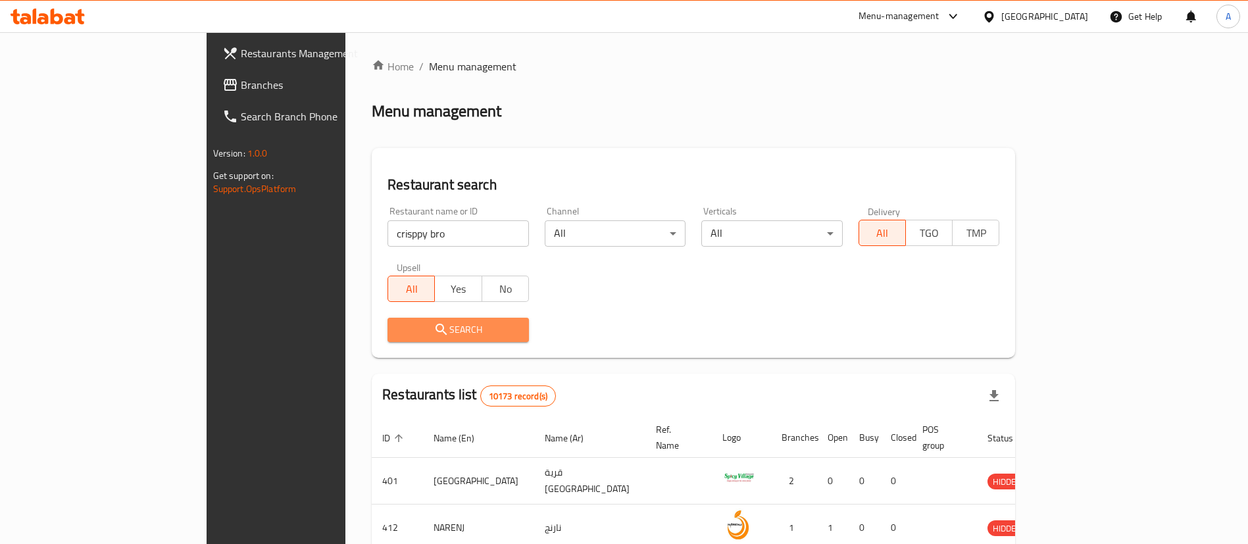
click at [401, 335] on span "Search" at bounding box center [458, 330] width 120 height 16
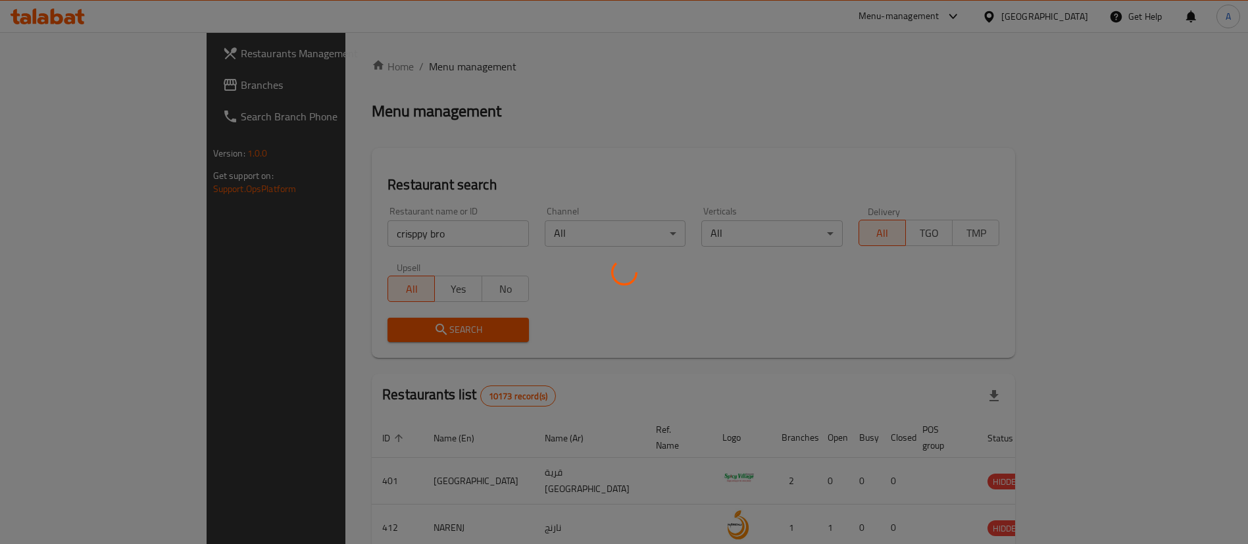
scroll to position [17, 0]
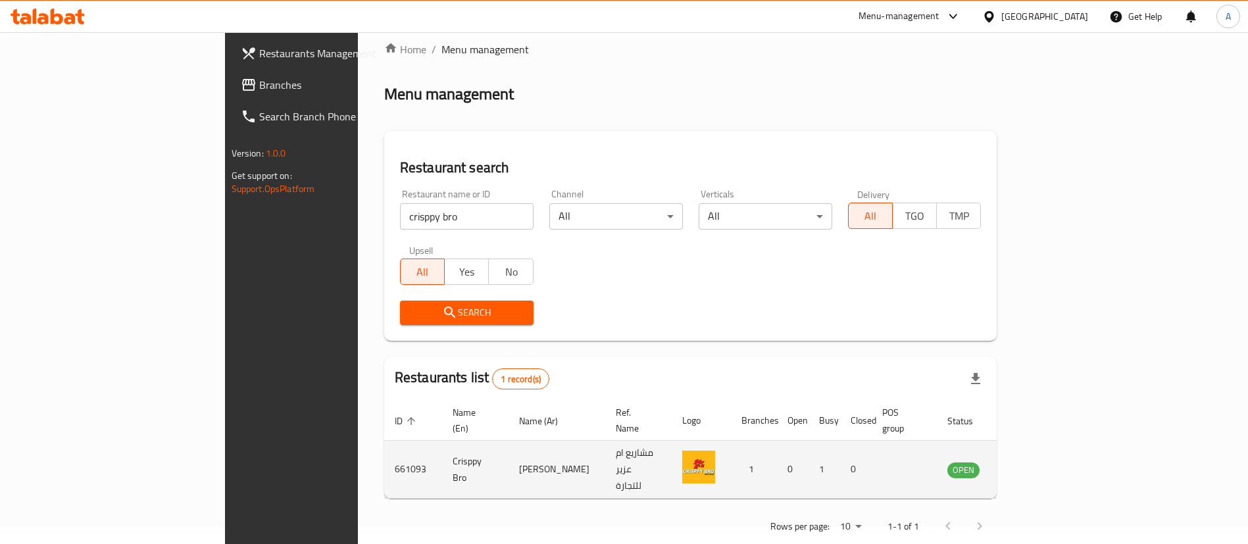
click at [1041, 462] on link "enhanced table" at bounding box center [1028, 470] width 24 height 16
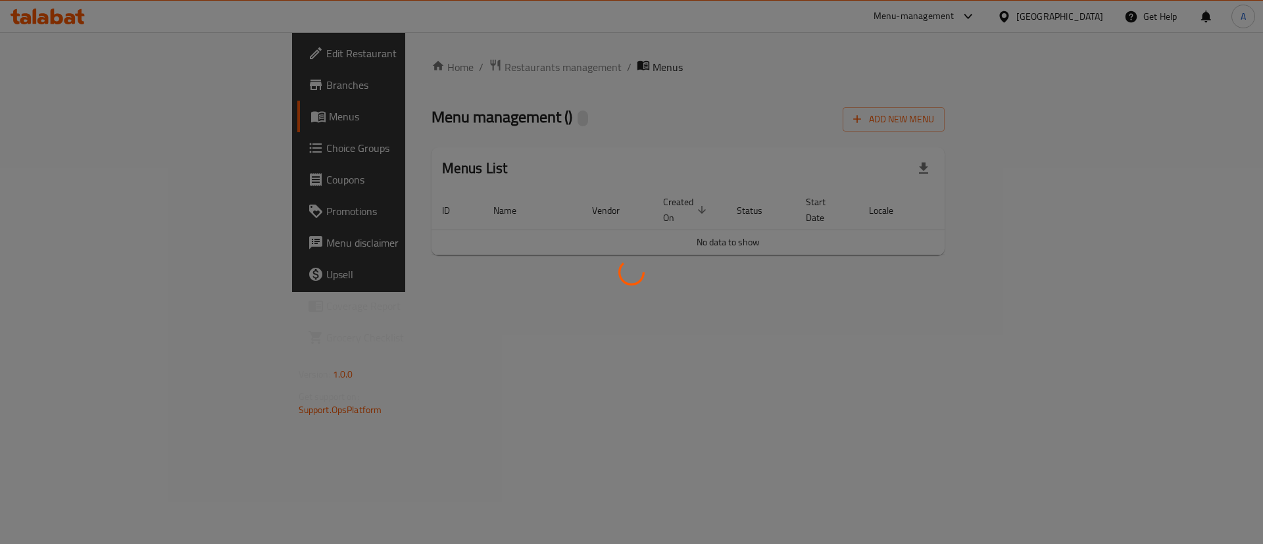
click at [1187, 445] on div at bounding box center [631, 272] width 1263 height 544
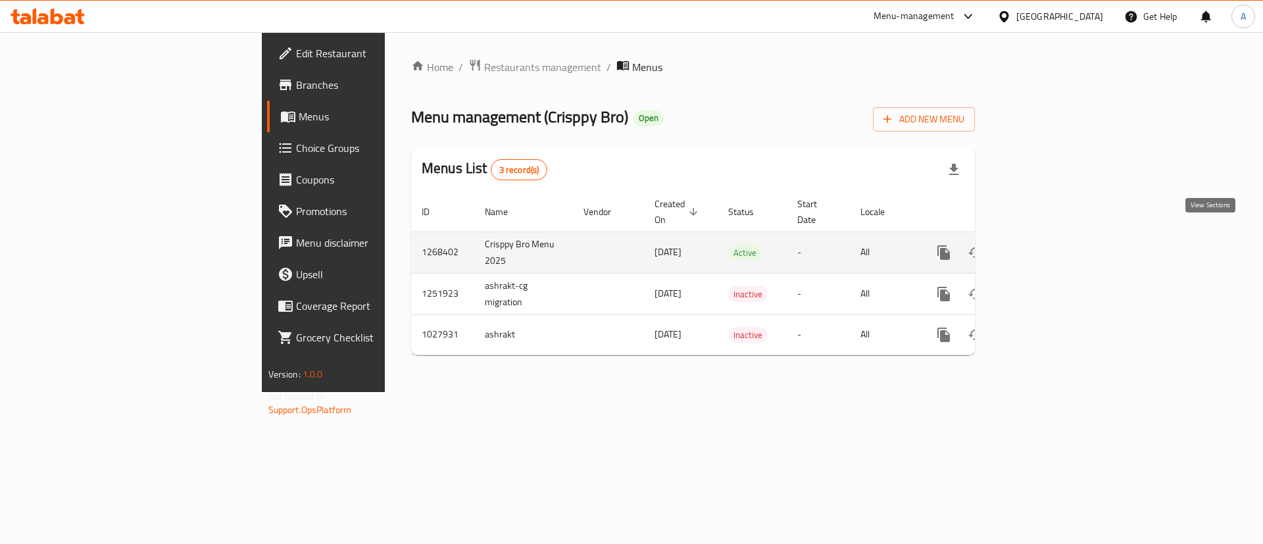
click at [1045, 247] on icon "enhanced table" at bounding box center [1039, 253] width 12 height 12
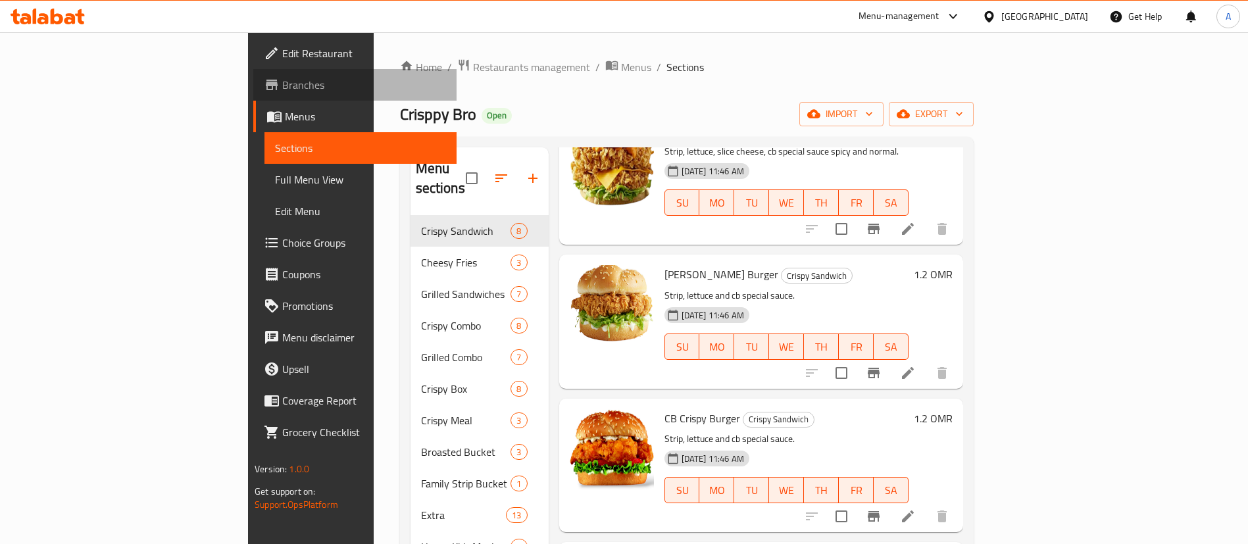
click at [282, 80] on span "Branches" at bounding box center [364, 85] width 164 height 16
